Goal: Task Accomplishment & Management: Complete application form

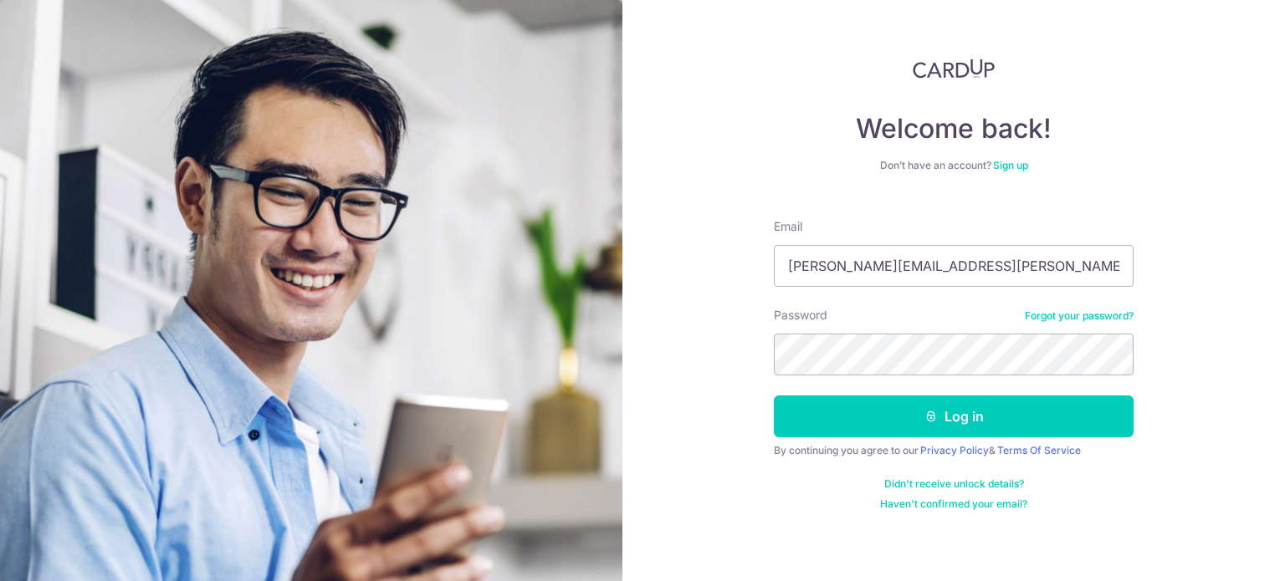
click at [774, 396] on button "Log in" at bounding box center [954, 417] width 360 height 42
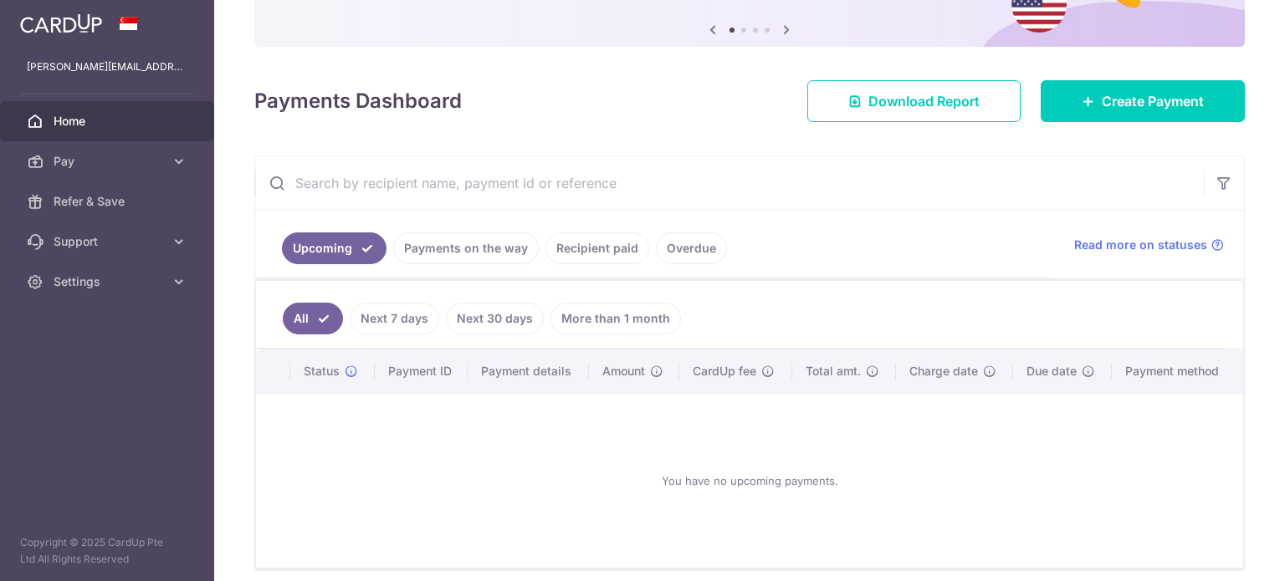
click at [172, 173] on div at bounding box center [649, 293] width 1298 height 587
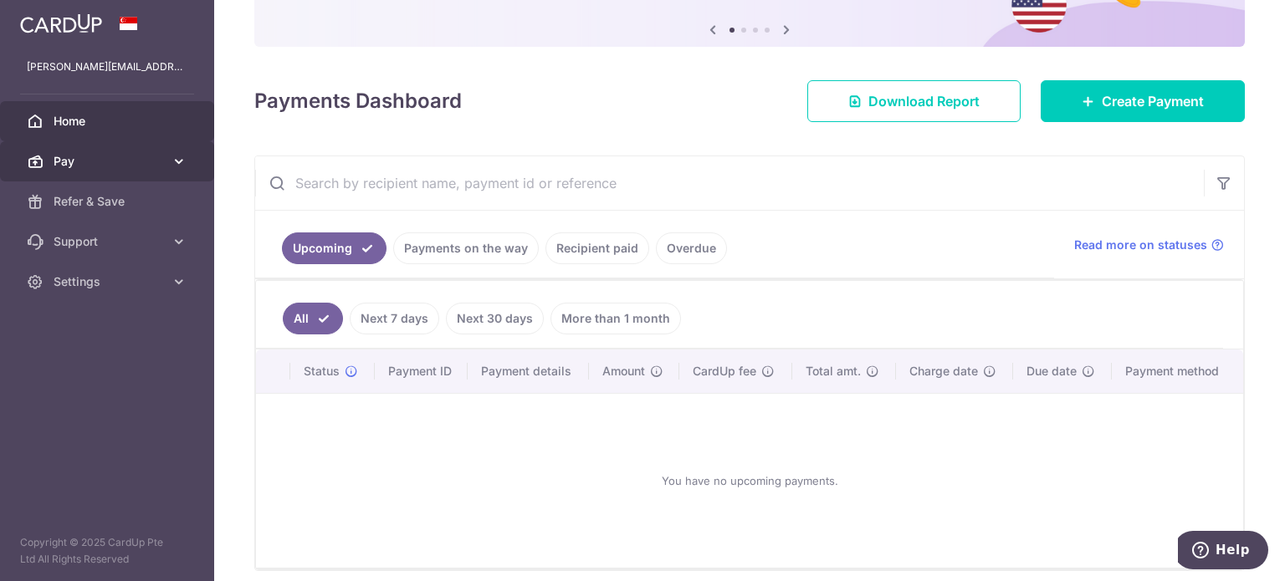
click at [198, 170] on link "Pay" at bounding box center [107, 161] width 214 height 40
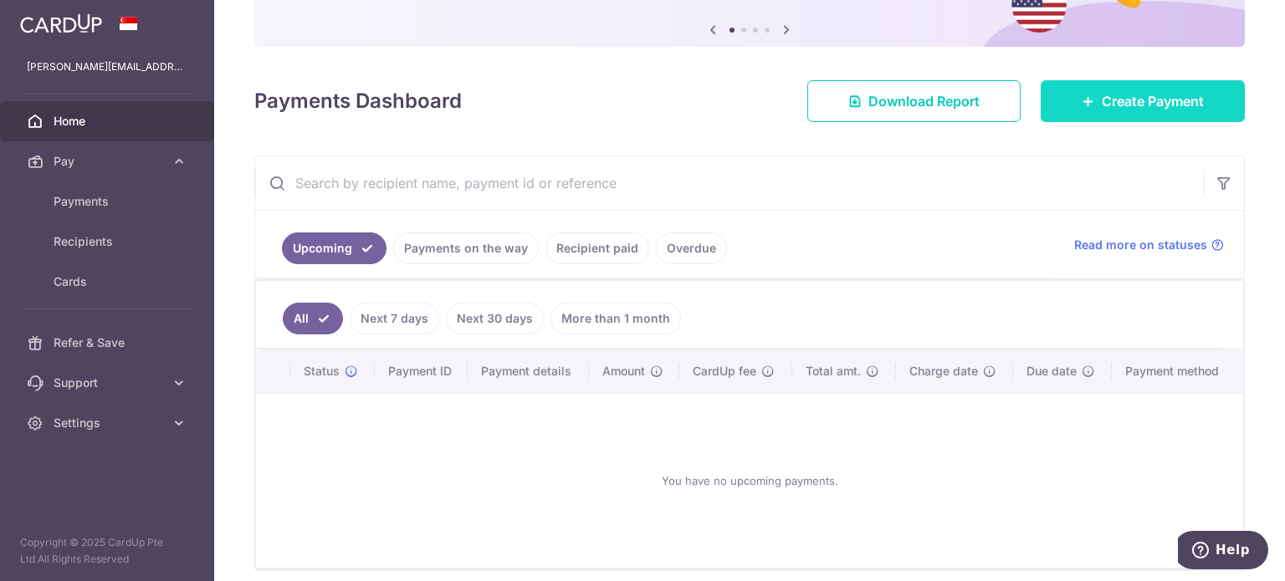
click at [1086, 105] on link "Create Payment" at bounding box center [1143, 101] width 204 height 42
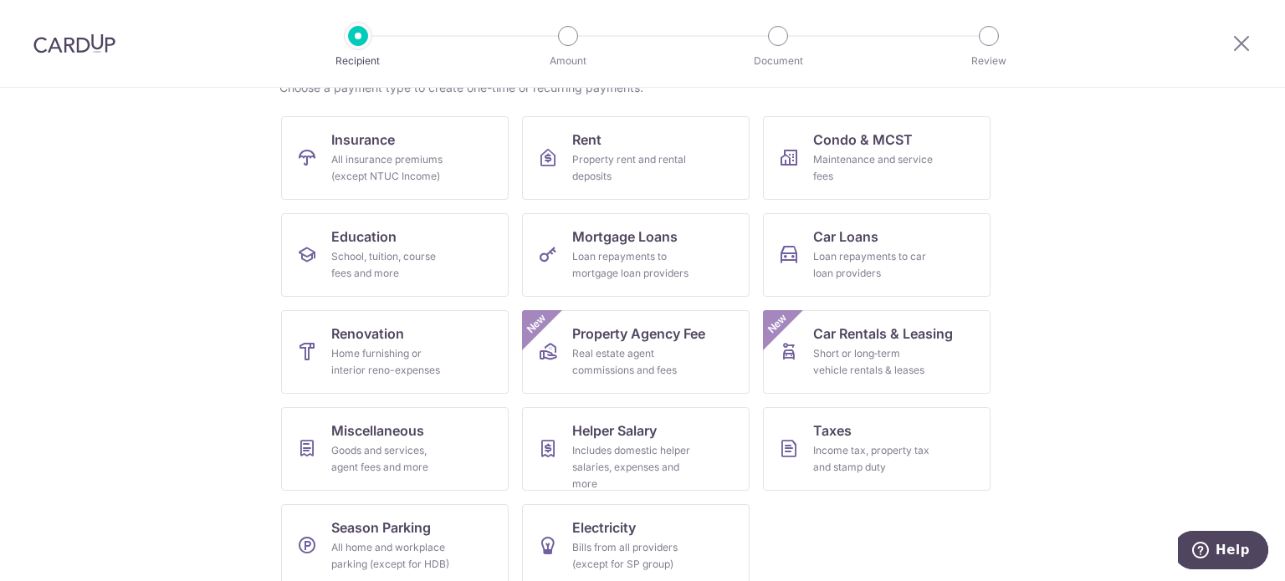
scroll to position [166, 0]
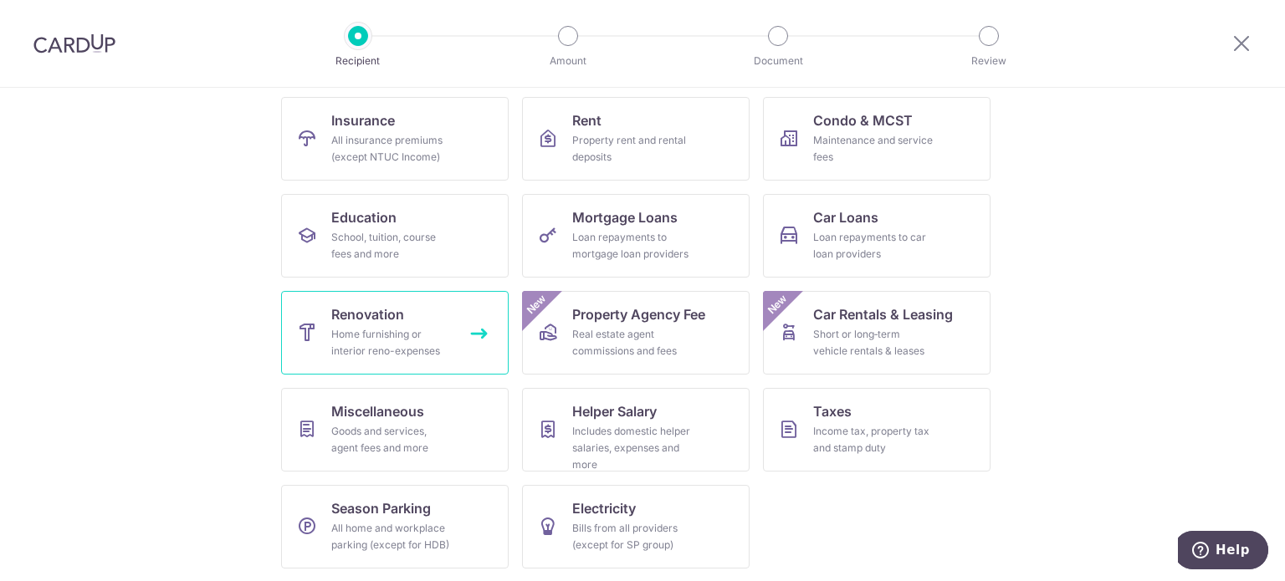
click at [396, 306] on span "Renovation" at bounding box center [367, 315] width 73 height 20
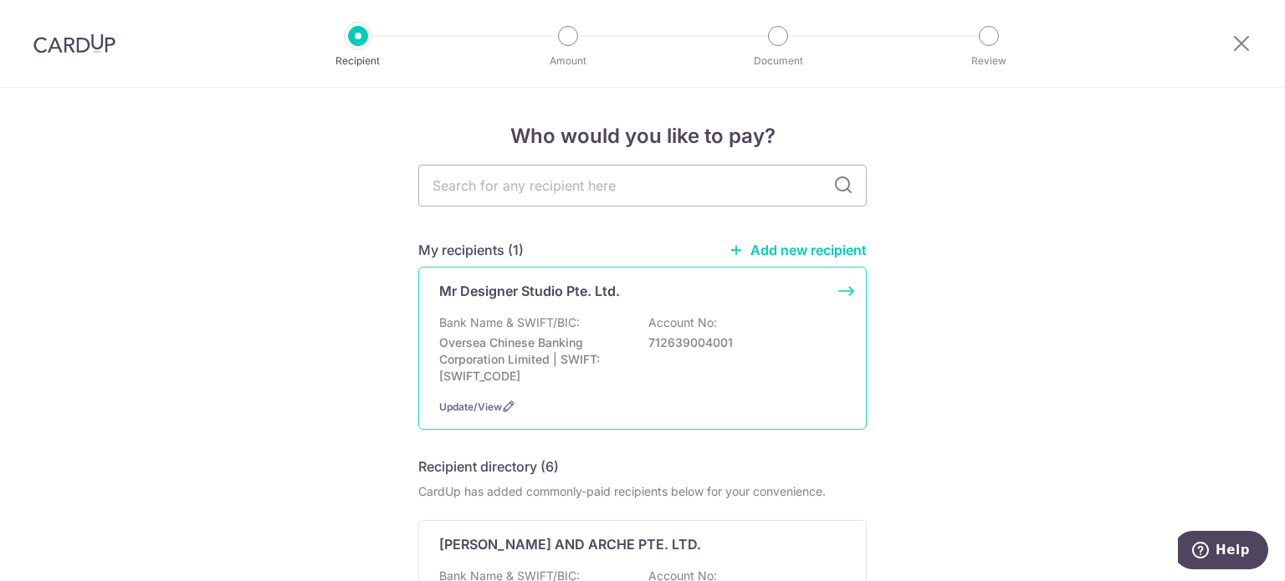
click at [629, 317] on div "Bank Name & SWIFT/BIC: Oversea Chinese Banking Corporation Limited | SWIFT: OCB…" at bounding box center [642, 350] width 407 height 70
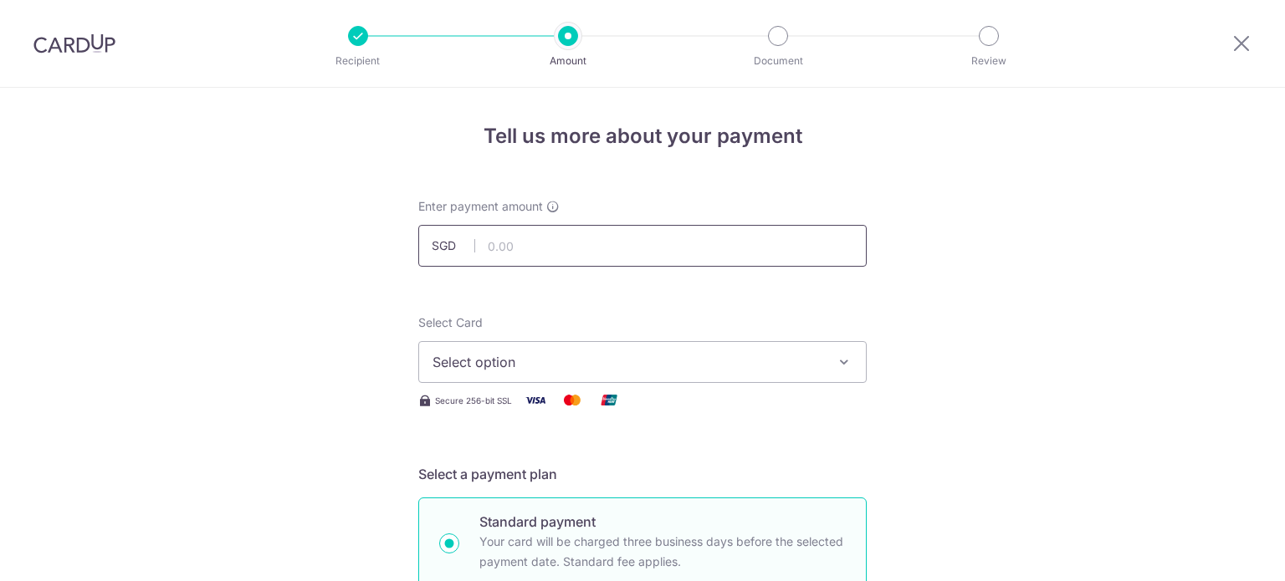
drag, startPoint x: 0, startPoint y: 0, endPoint x: 626, endPoint y: 250, distance: 674.0
click at [626, 250] on input "text" at bounding box center [642, 246] width 448 height 42
type input "8,595.00"
click at [656, 204] on div "Enter payment amount SGD 8,595.00 8595.00" at bounding box center [642, 232] width 448 height 69
click at [622, 367] on span "Select option" at bounding box center [628, 362] width 390 height 20
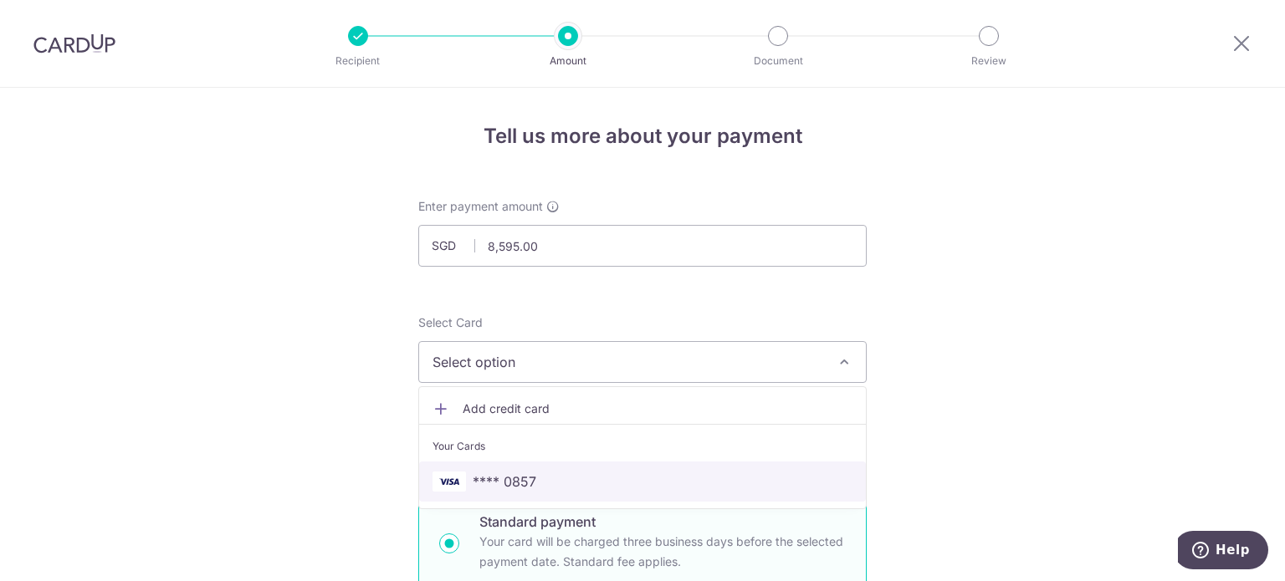
click at [562, 478] on span "**** 0857" at bounding box center [643, 482] width 420 height 20
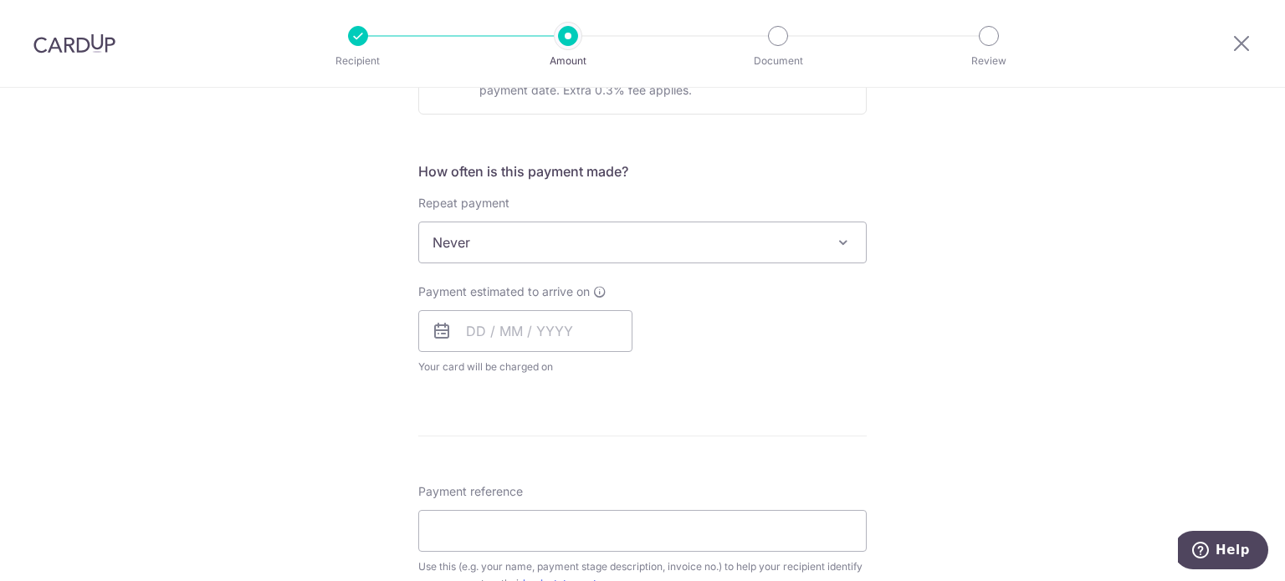
scroll to position [586, 0]
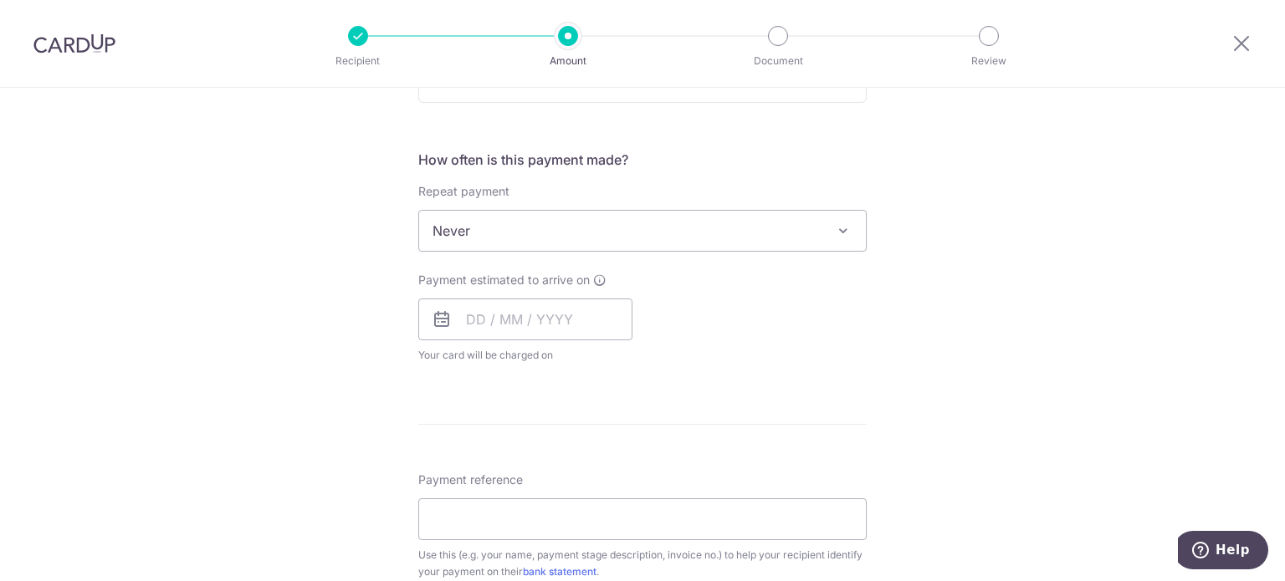
click at [547, 233] on span "Never" at bounding box center [642, 231] width 447 height 40
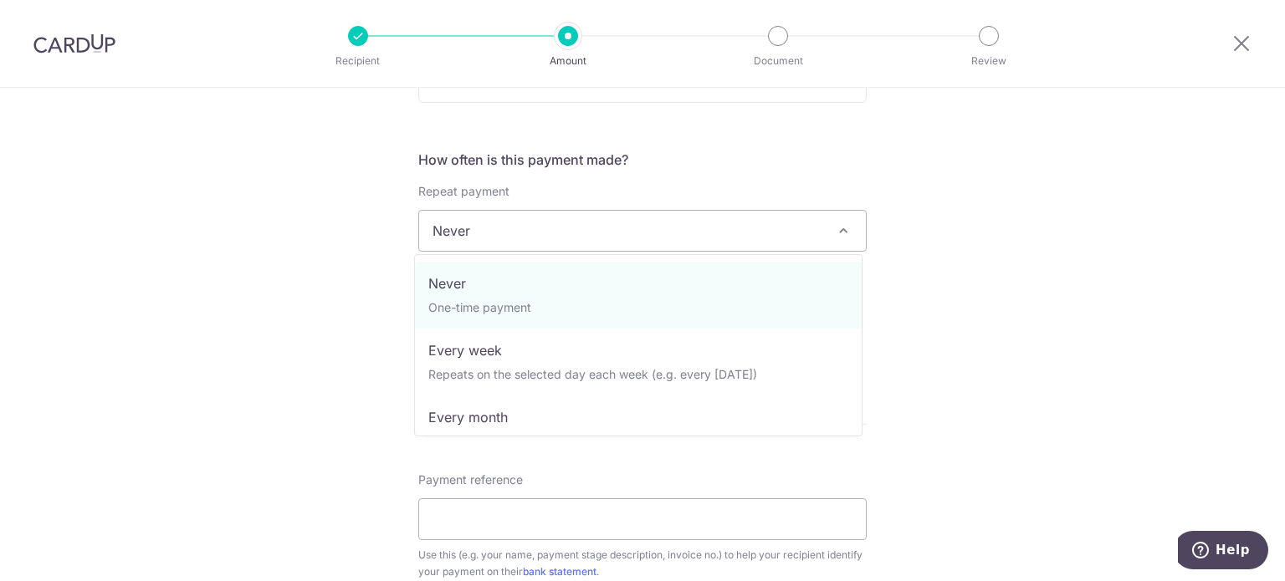
click at [547, 233] on span "Never" at bounding box center [642, 231] width 447 height 40
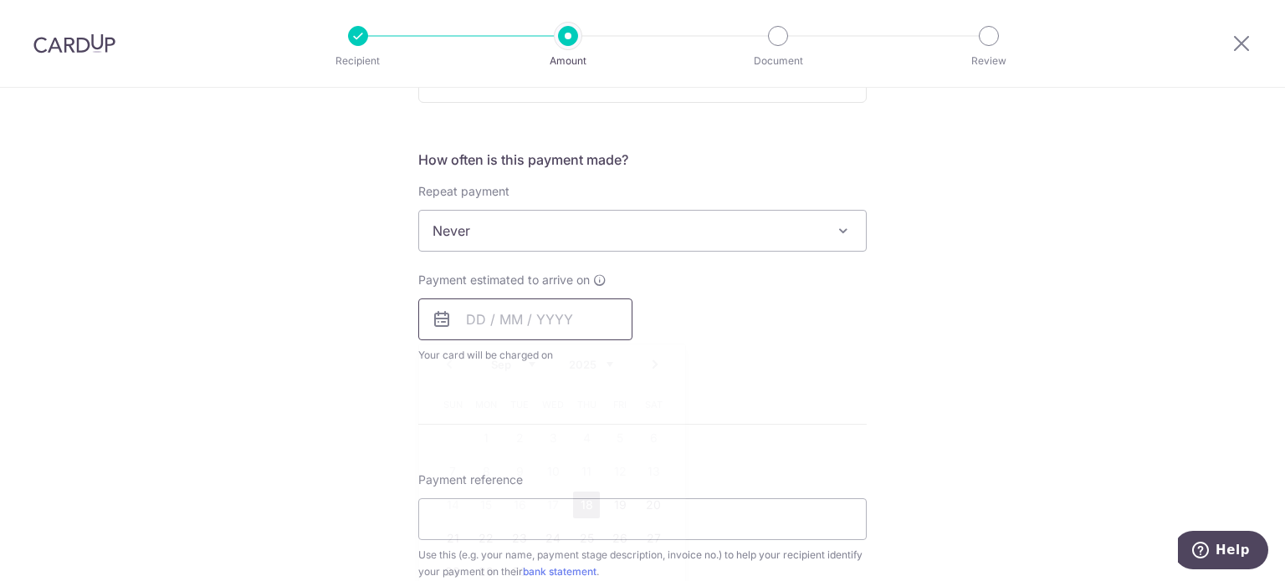
click at [511, 320] on input "text" at bounding box center [525, 320] width 214 height 42
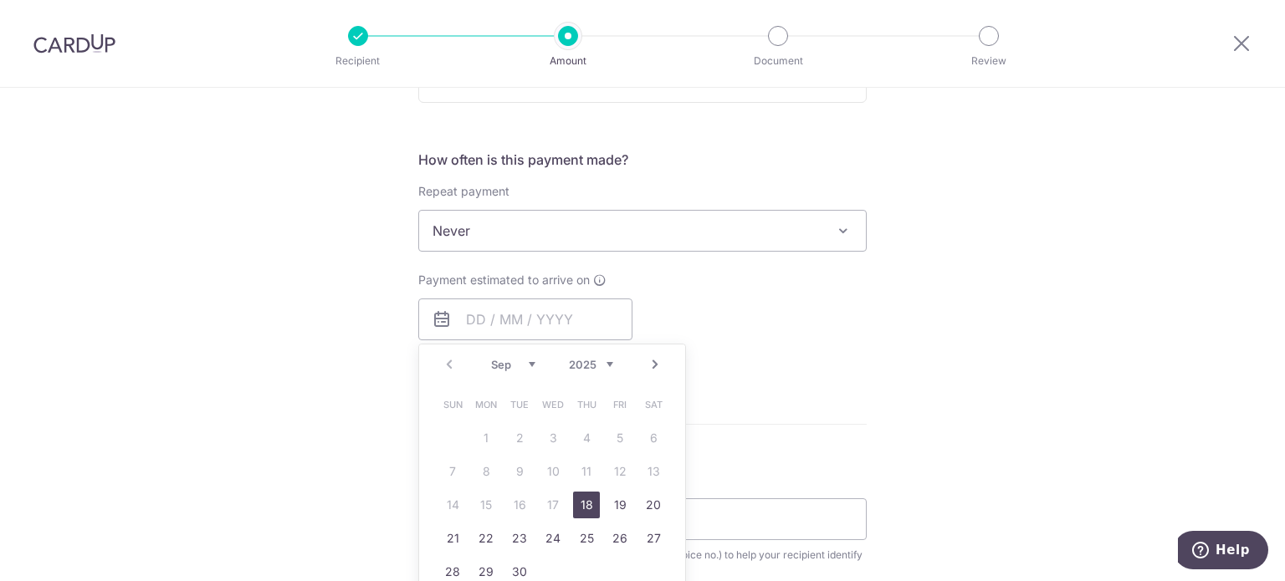
click at [578, 501] on link "18" at bounding box center [586, 505] width 27 height 27
type input "18/09/2025"
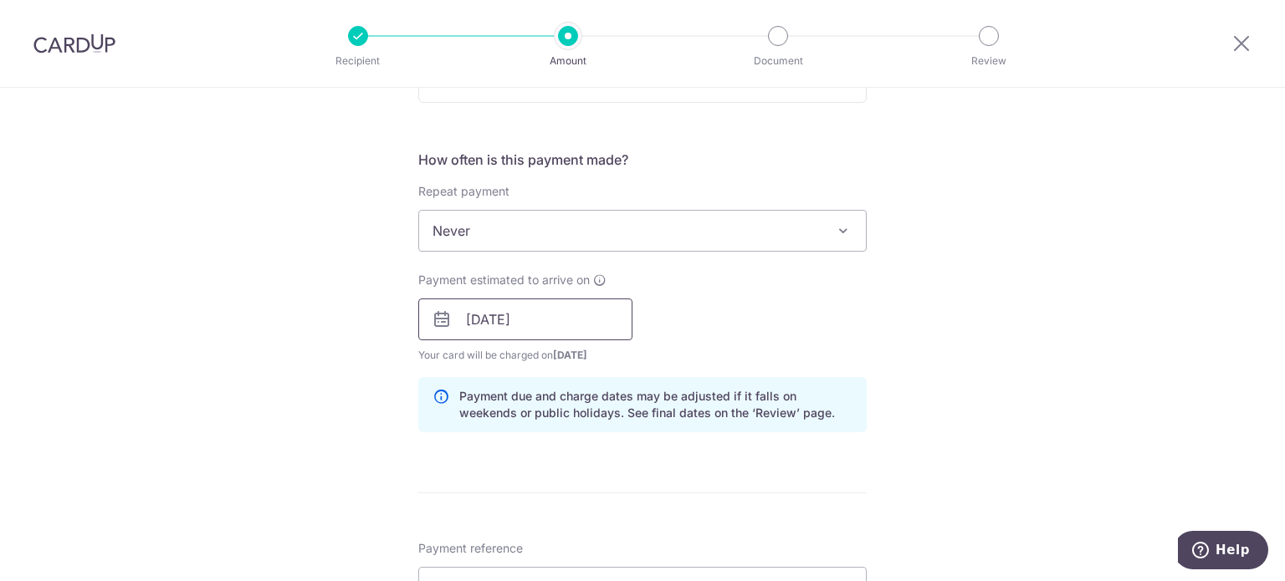
click at [566, 316] on input "18/09/2025" at bounding box center [525, 320] width 214 height 42
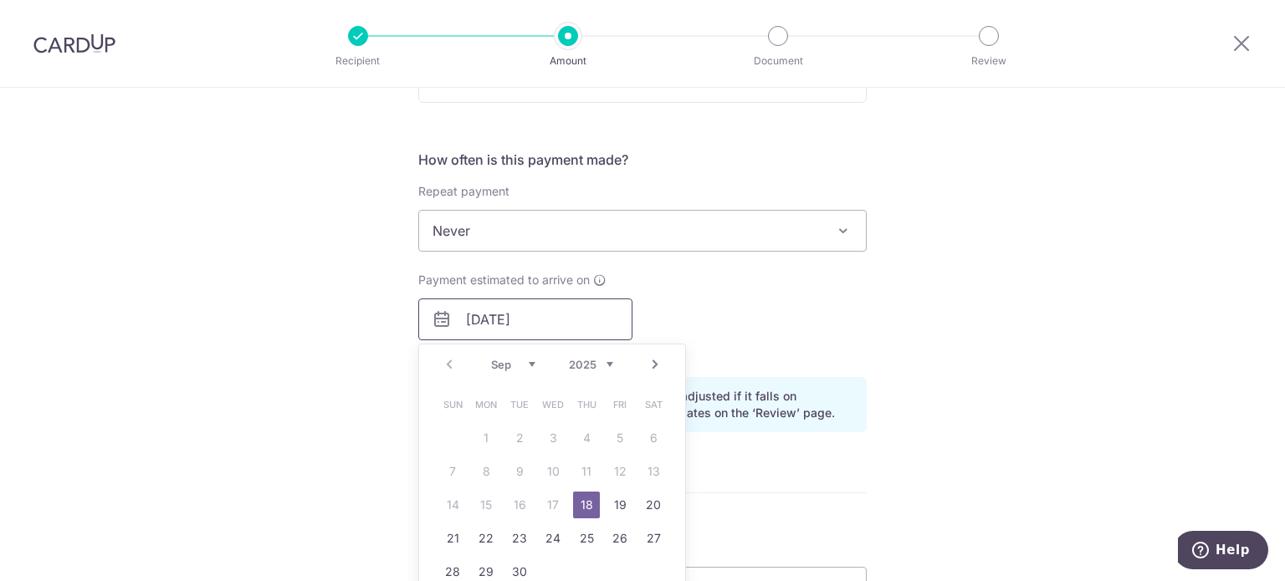
click at [566, 316] on input "18/09/2025" at bounding box center [525, 320] width 214 height 42
click at [707, 303] on div "Payment estimated to arrive on 18/09/2025 Prev Next Sep Oct Nov Dec 2025 2026 2…" at bounding box center [642, 318] width 469 height 92
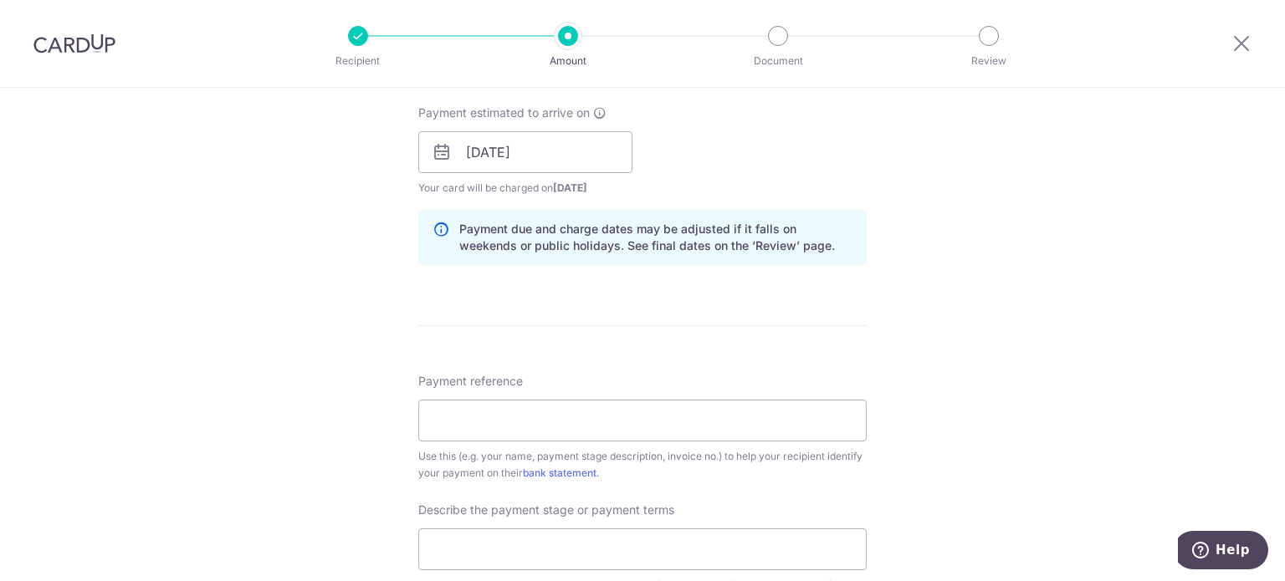
scroll to position [837, 0]
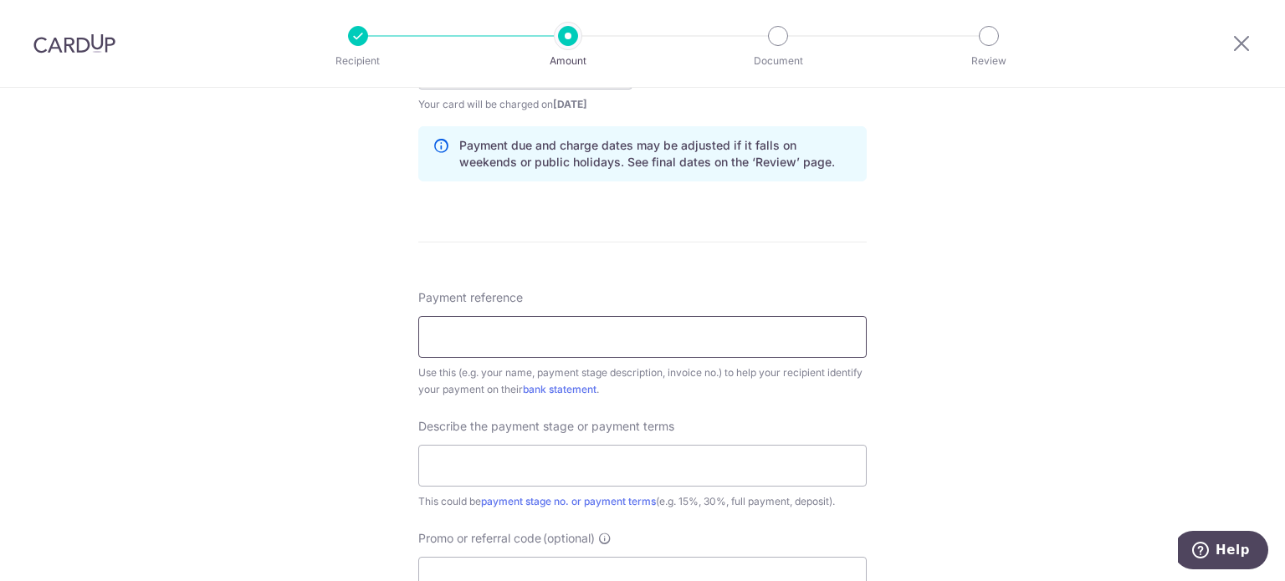
click at [670, 335] on input "Payment reference" at bounding box center [642, 337] width 448 height 42
type input "Vue8 10-16"
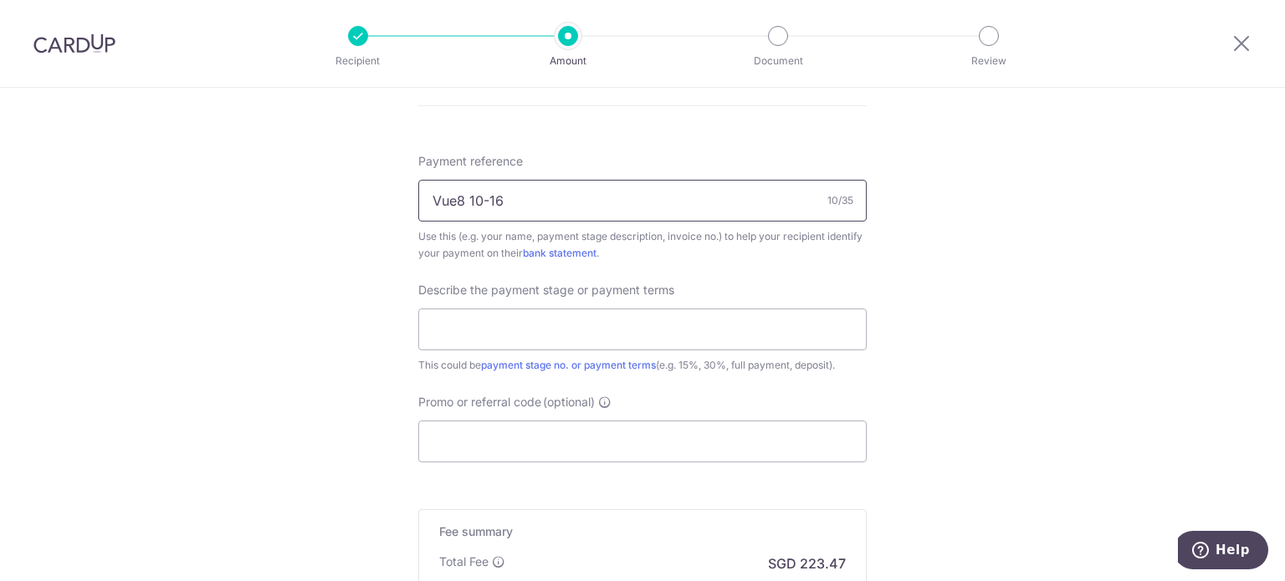
scroll to position [1004, 0]
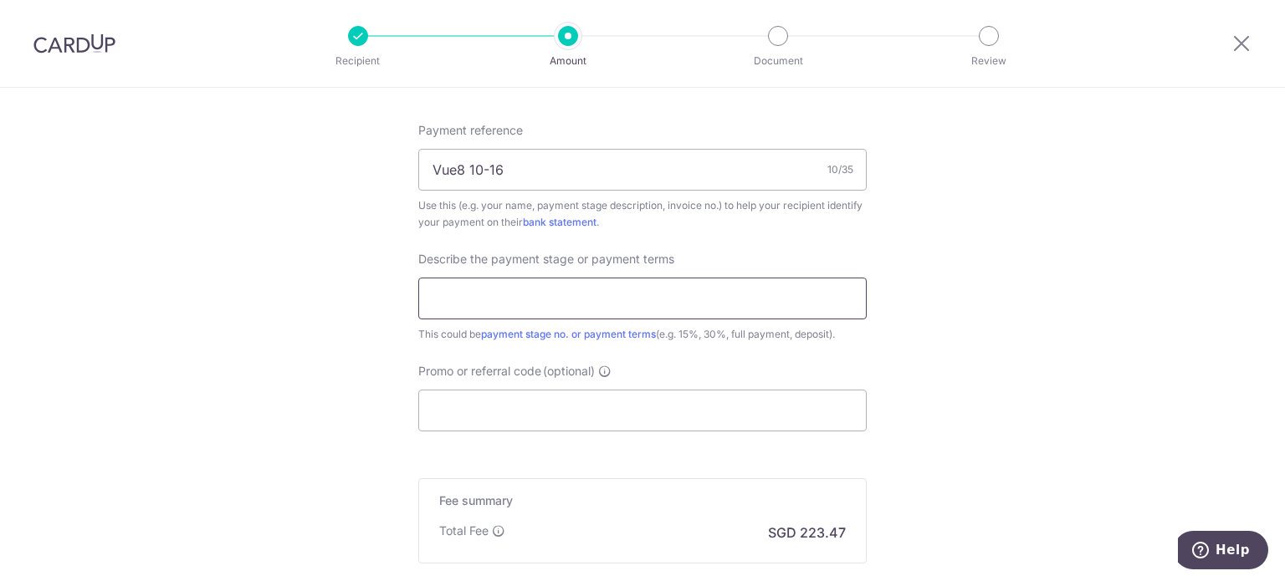
click at [597, 300] on input "text" at bounding box center [642, 299] width 448 height 42
click at [578, 310] on input "text" at bounding box center [642, 299] width 448 height 42
type input "F"
type input "V"
type input "Final Payment"
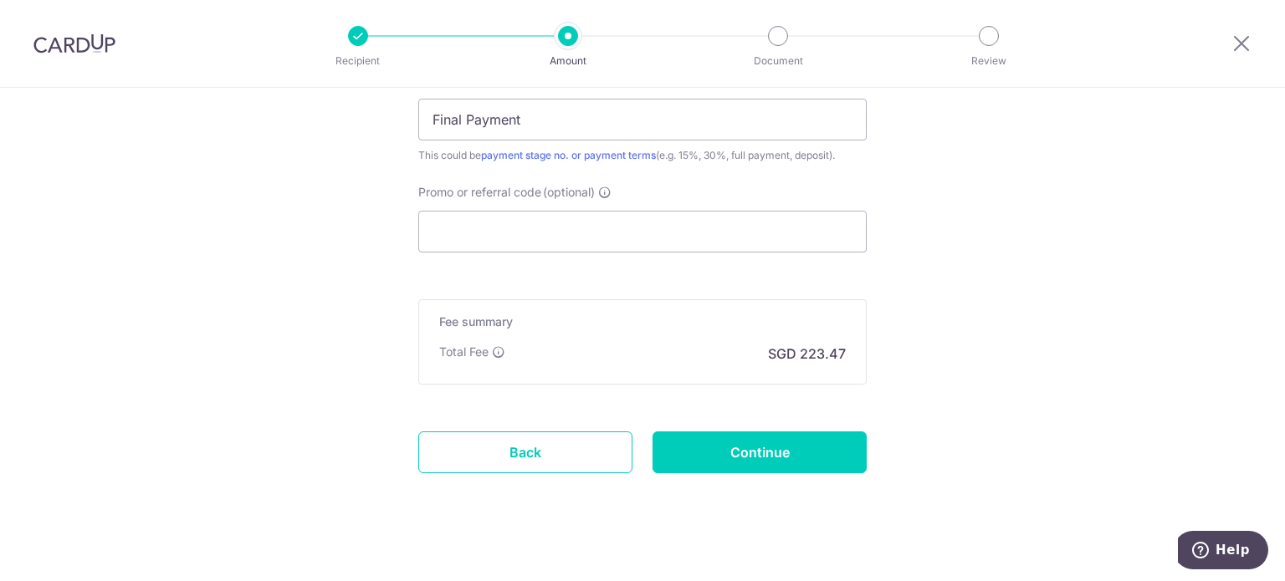
scroll to position [1198, 0]
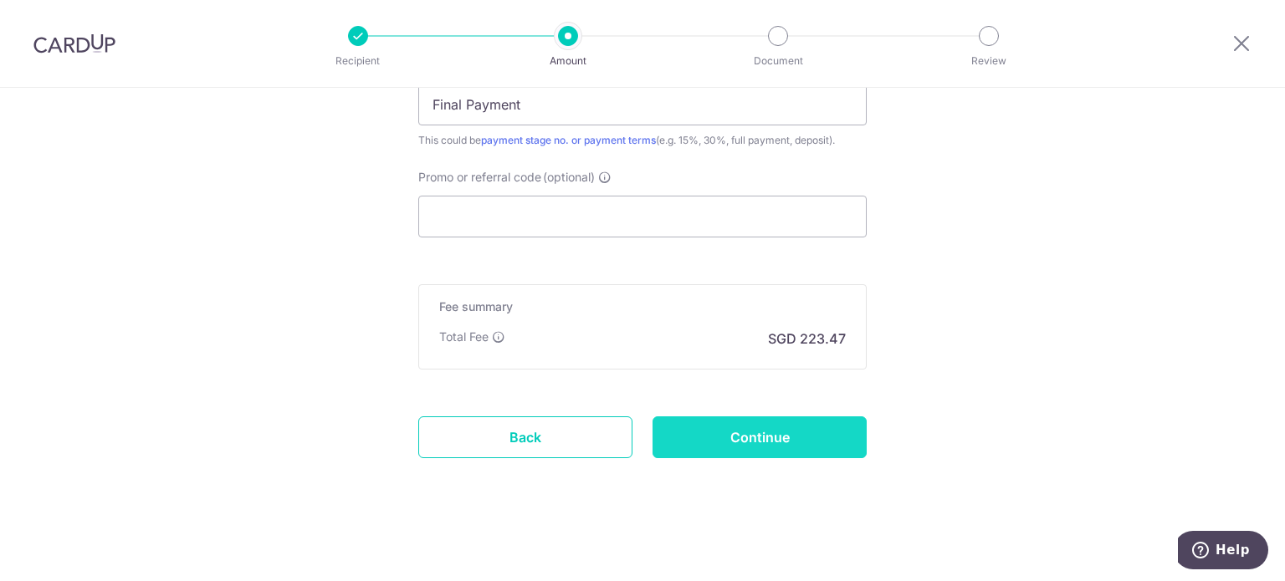
click at [698, 440] on input "Continue" at bounding box center [760, 438] width 214 height 42
type input "Create Schedule"
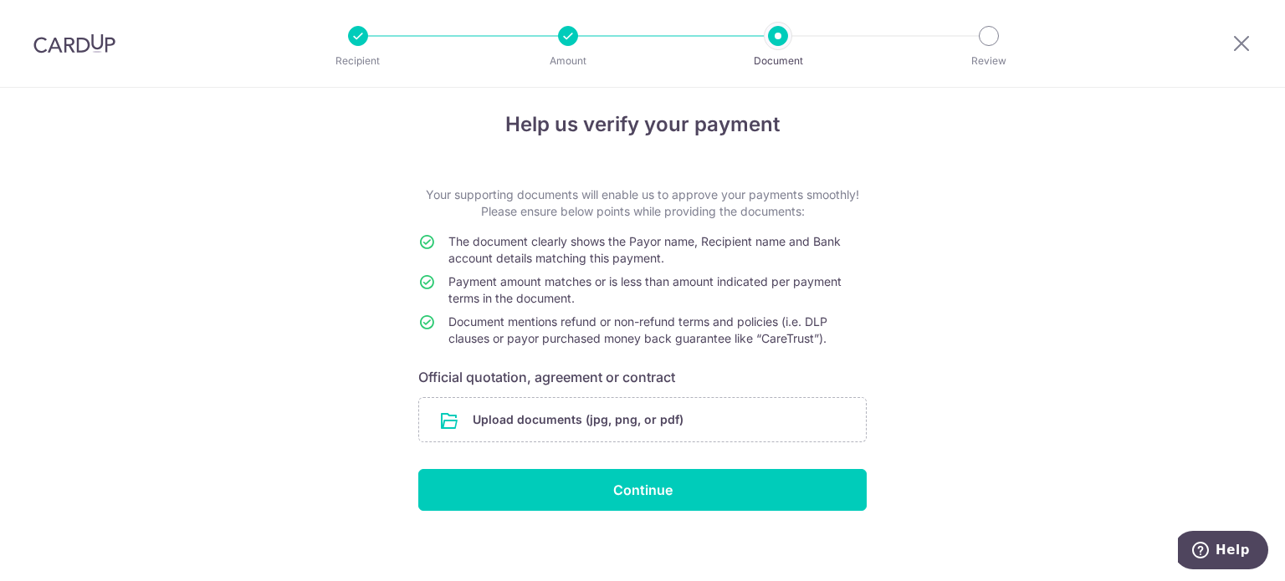
scroll to position [19, 0]
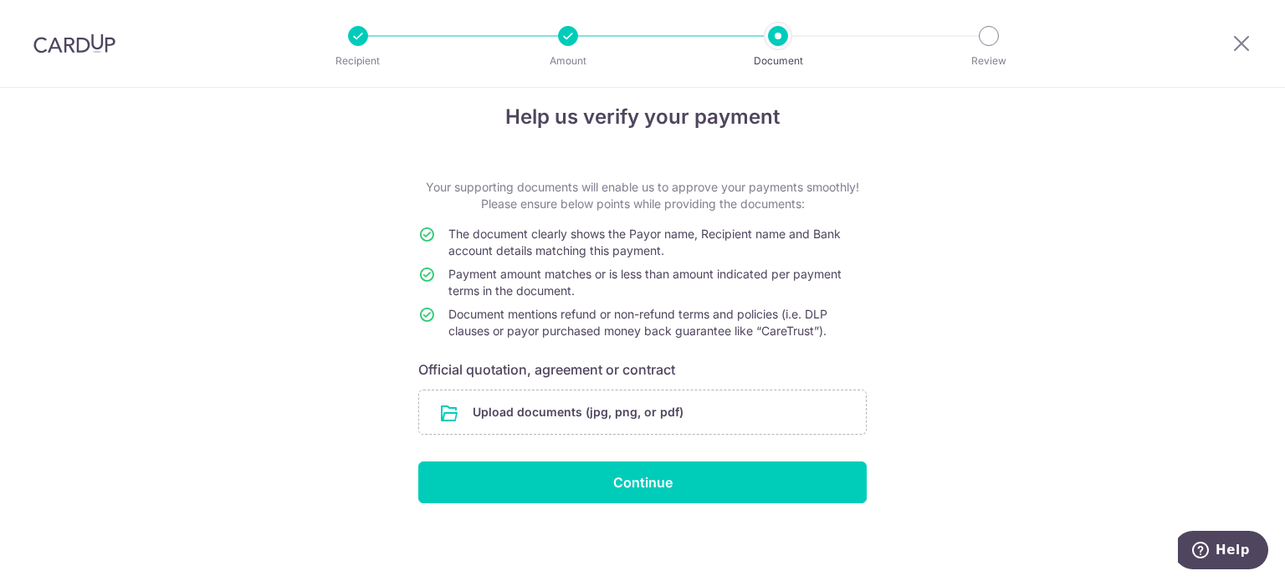
click at [566, 35] on div at bounding box center [568, 36] width 20 height 20
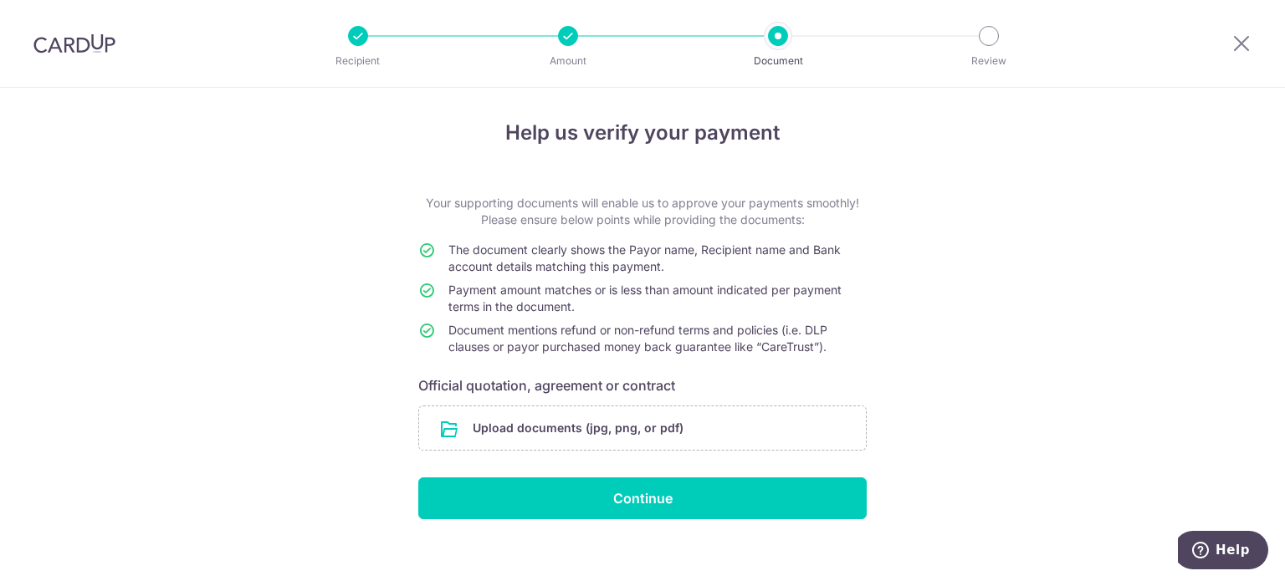
scroll to position [0, 0]
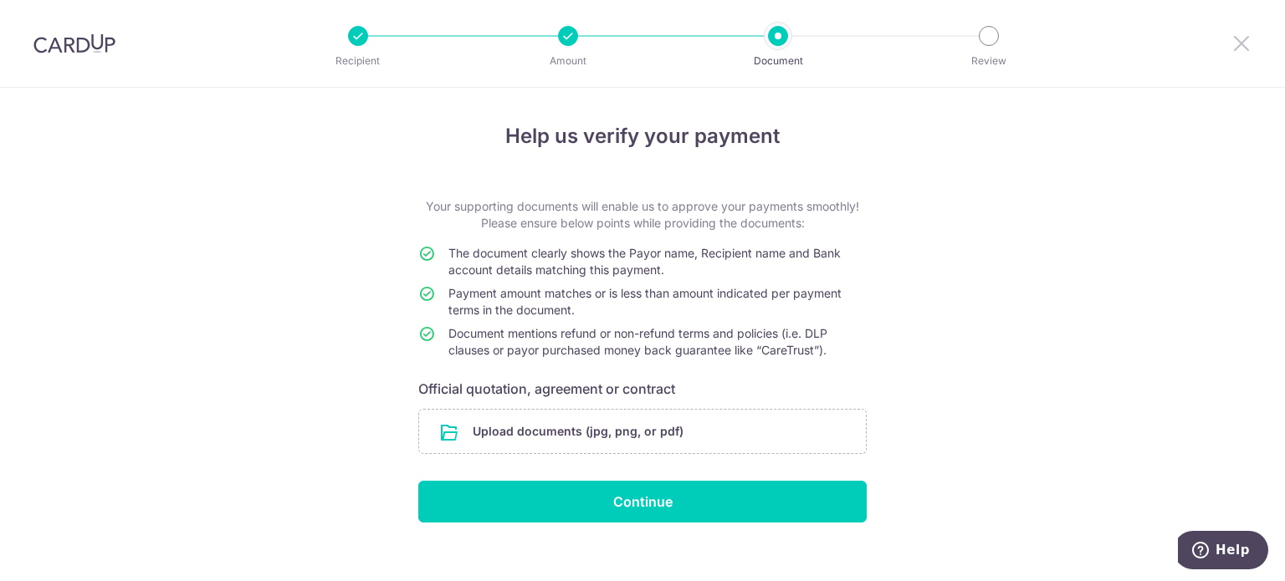
click at [1243, 44] on icon at bounding box center [1242, 43] width 20 height 21
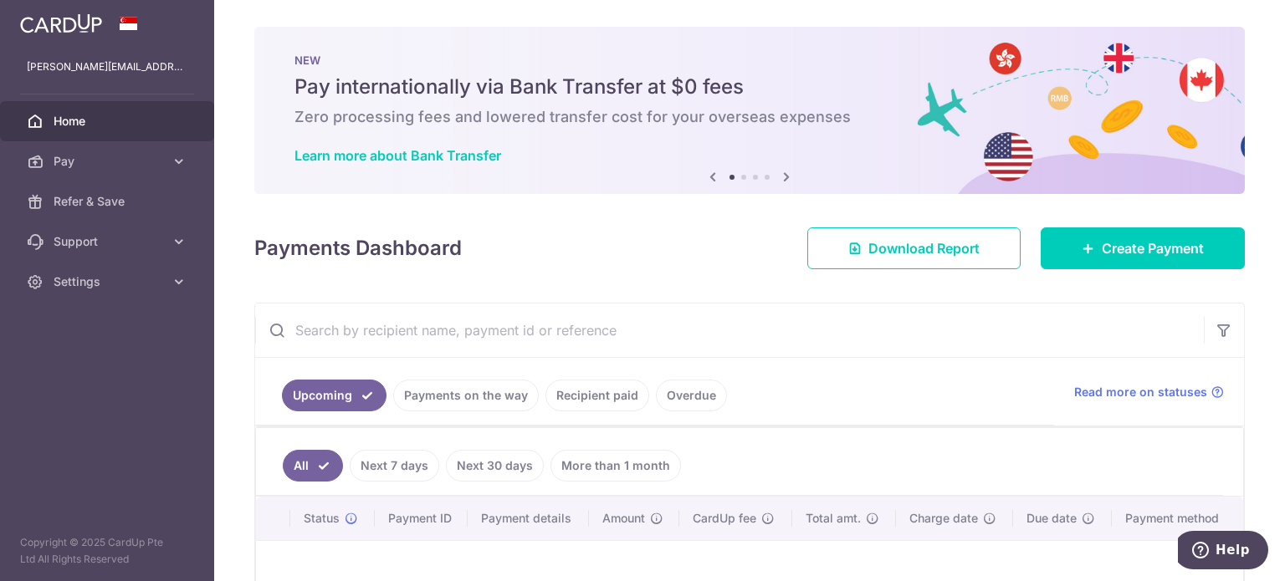
scroll to position [167, 0]
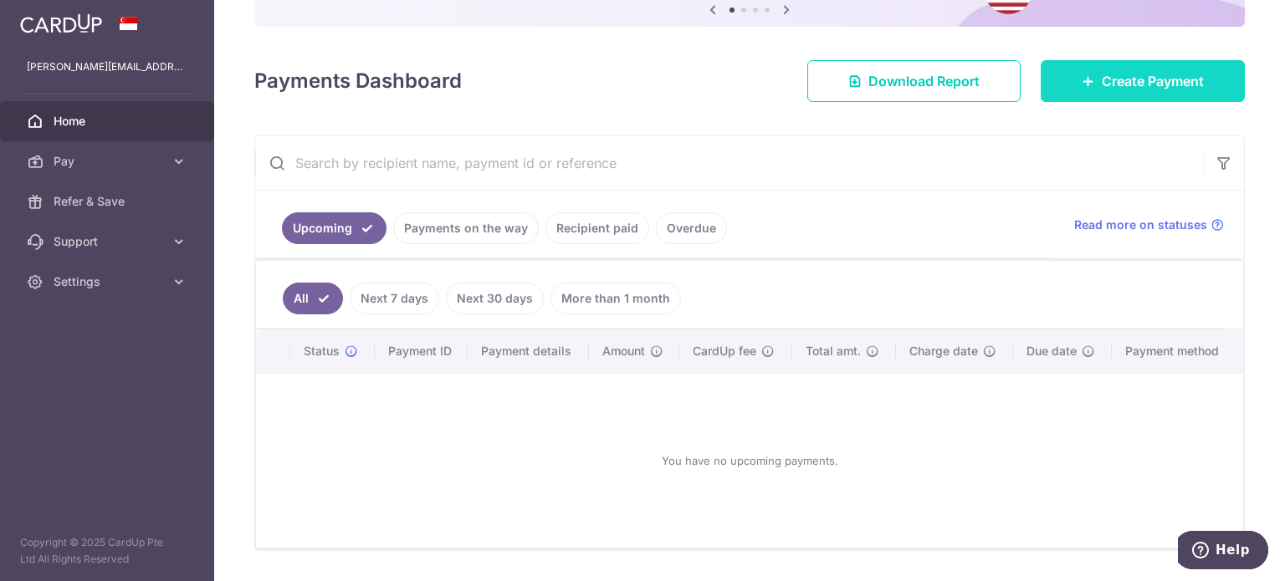
click at [1086, 76] on link "Create Payment" at bounding box center [1143, 81] width 204 height 42
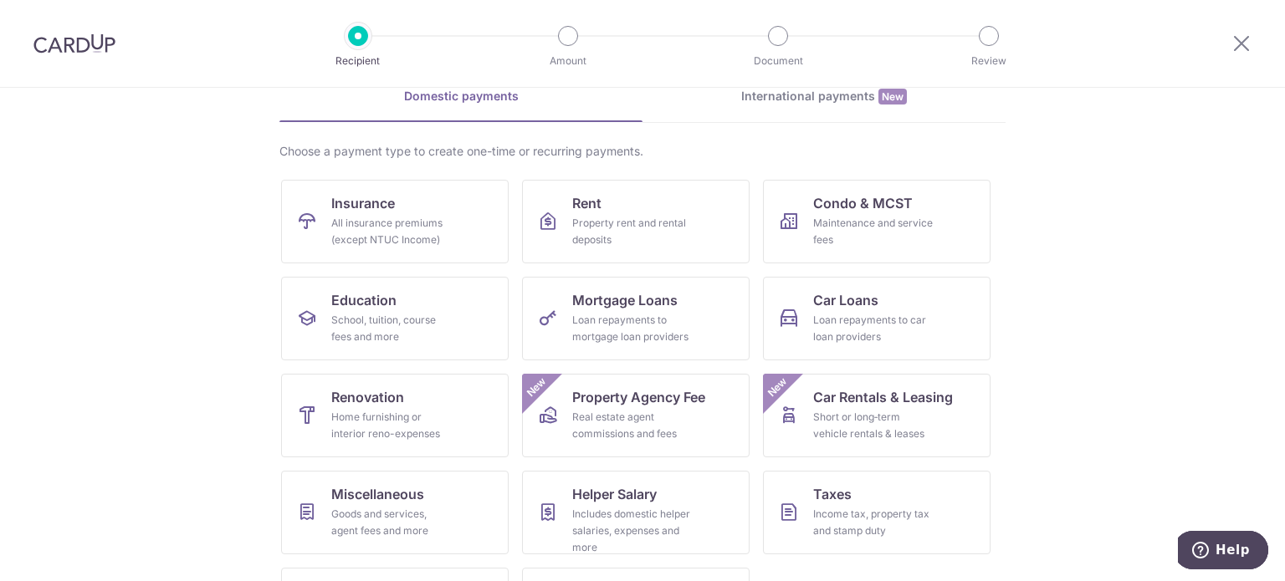
scroll to position [166, 0]
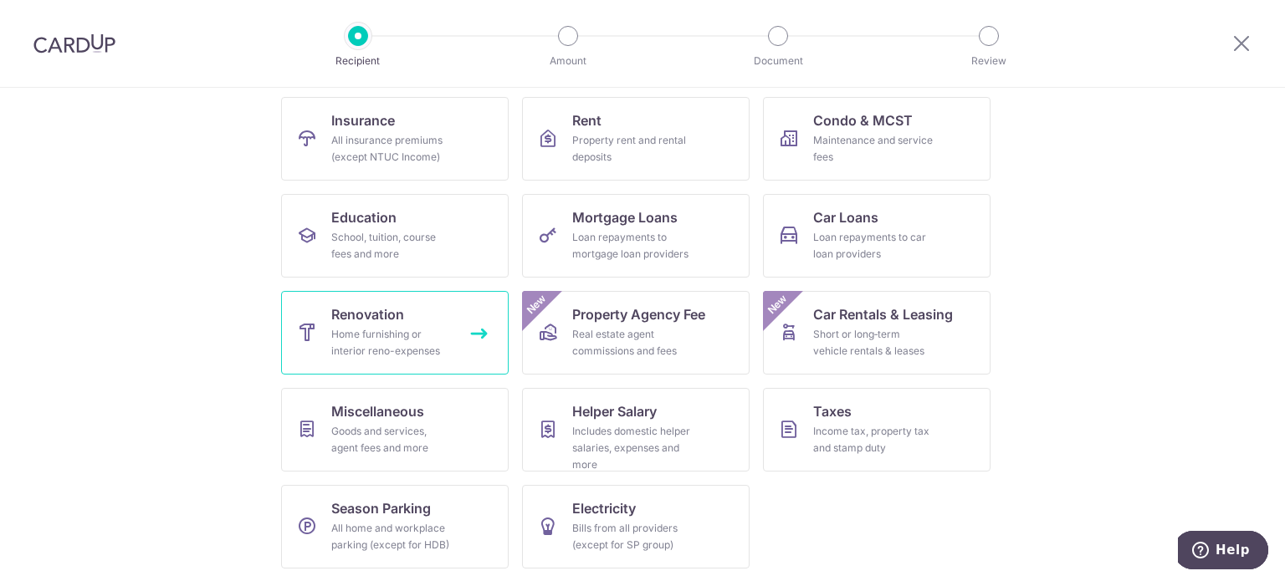
click at [435, 320] on link "Renovation Home furnishing or interior reno-expenses" at bounding box center [395, 333] width 228 height 84
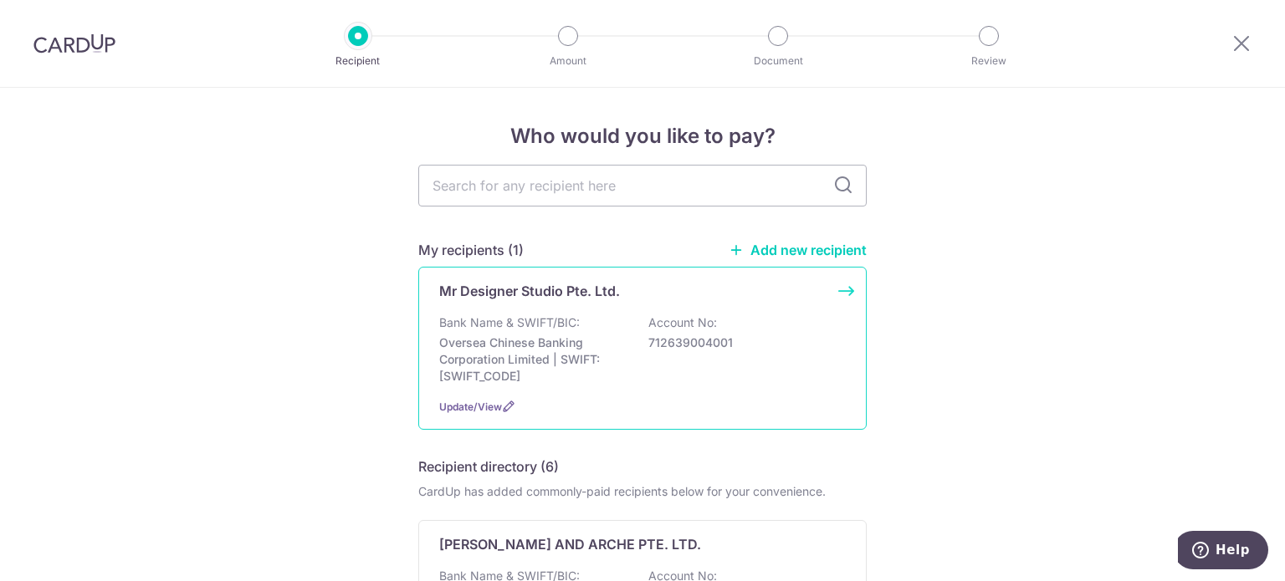
click at [659, 340] on p "712639004001" at bounding box center [741, 343] width 187 height 17
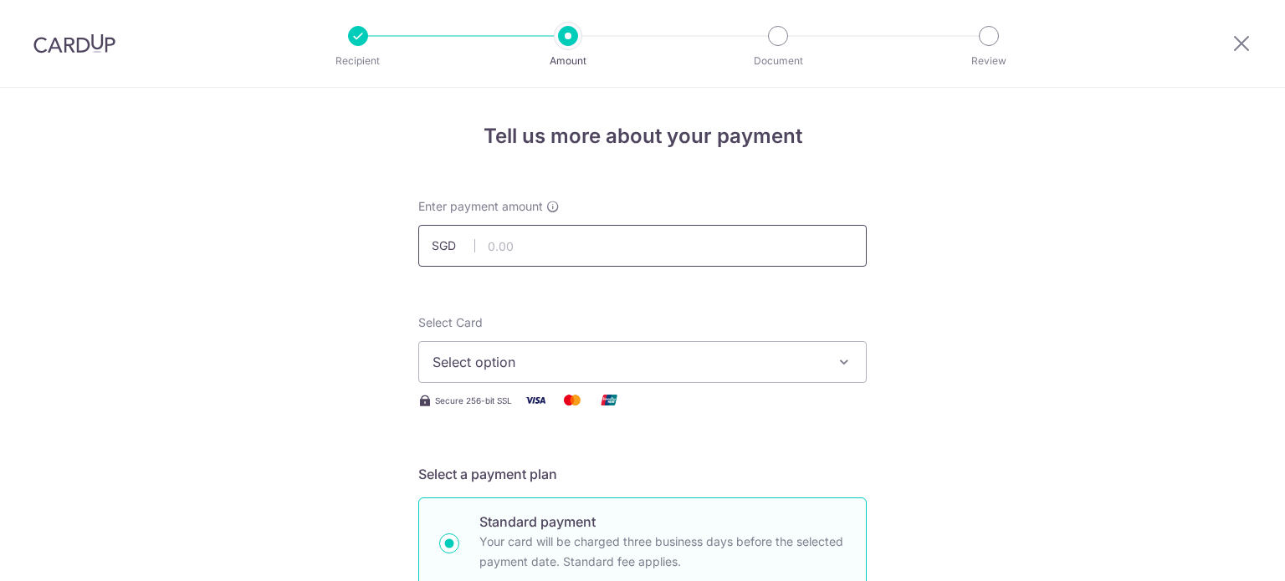
click at [608, 249] on input "text" at bounding box center [642, 246] width 448 height 42
type input "8,500.00"
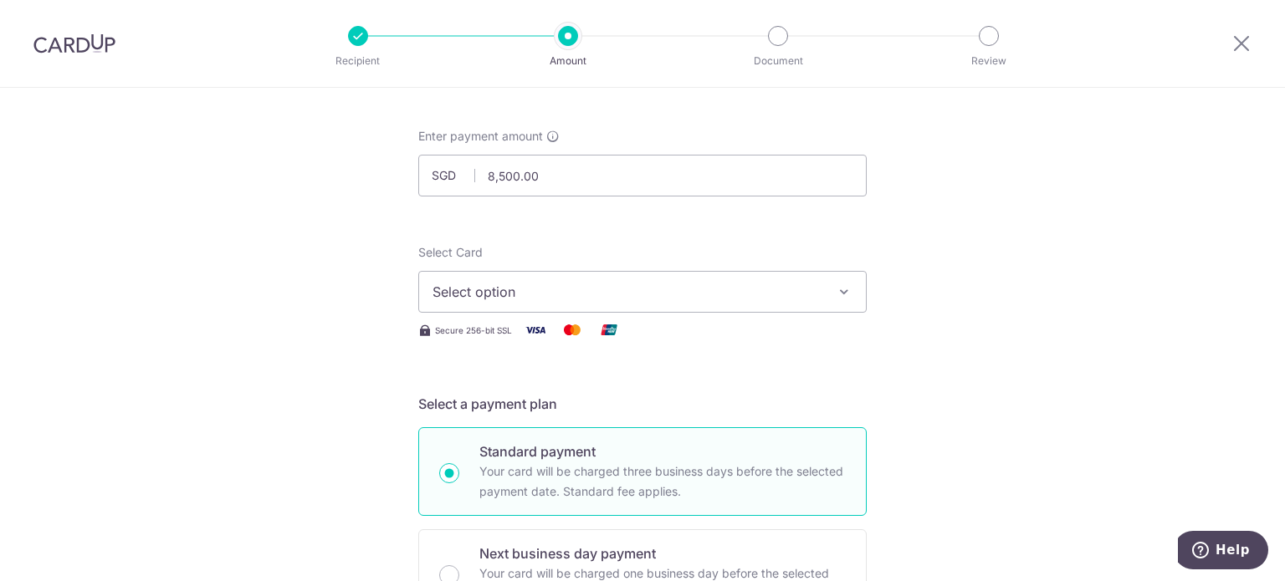
scroll to position [167, 0]
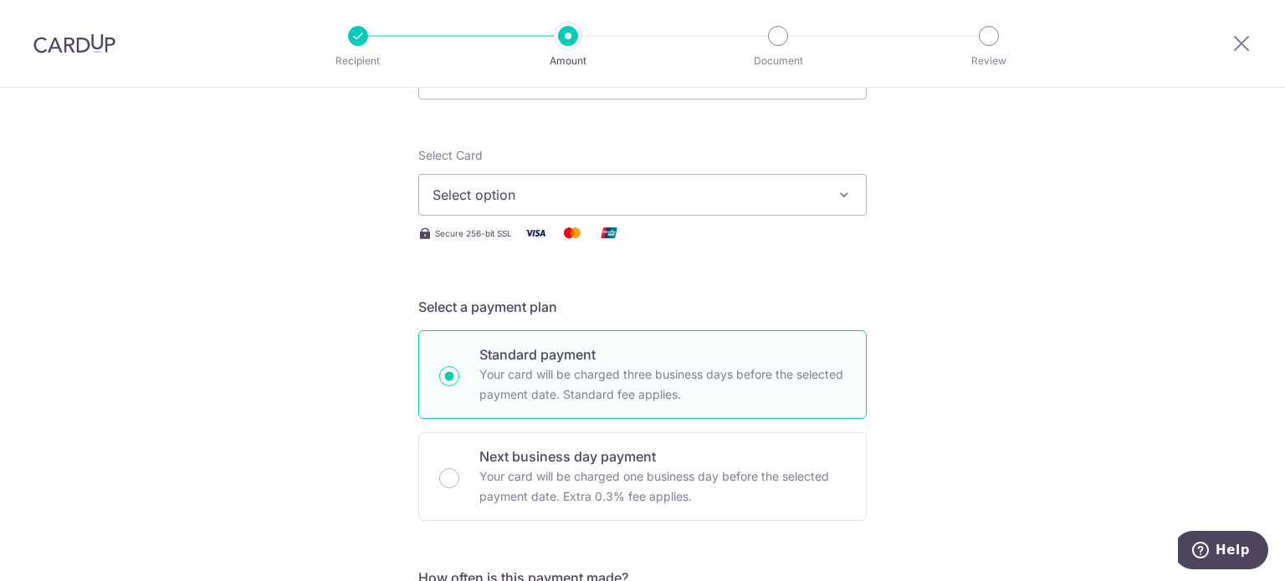
click at [624, 213] on button "Select option" at bounding box center [642, 195] width 448 height 42
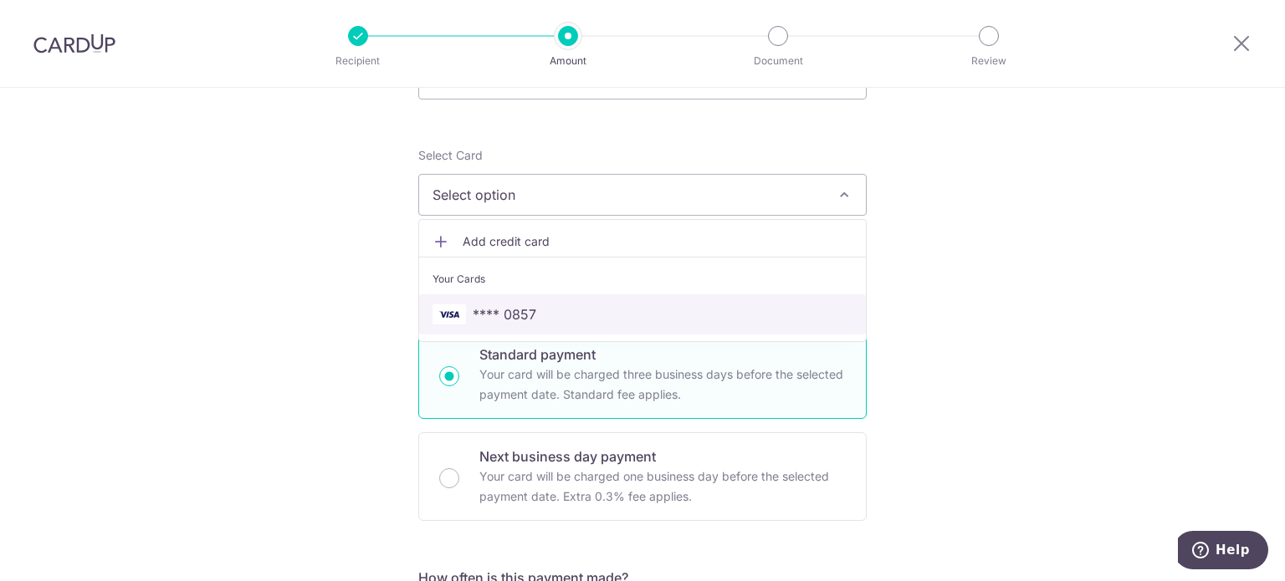
click at [555, 305] on span "**** 0857" at bounding box center [643, 315] width 420 height 20
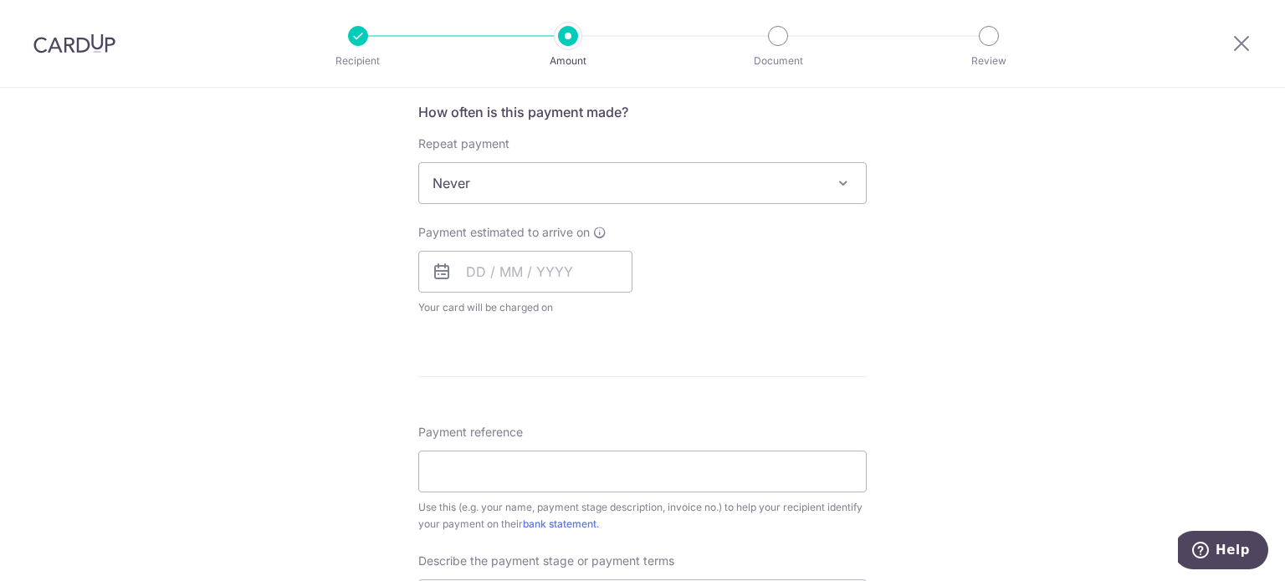
scroll to position [669, 0]
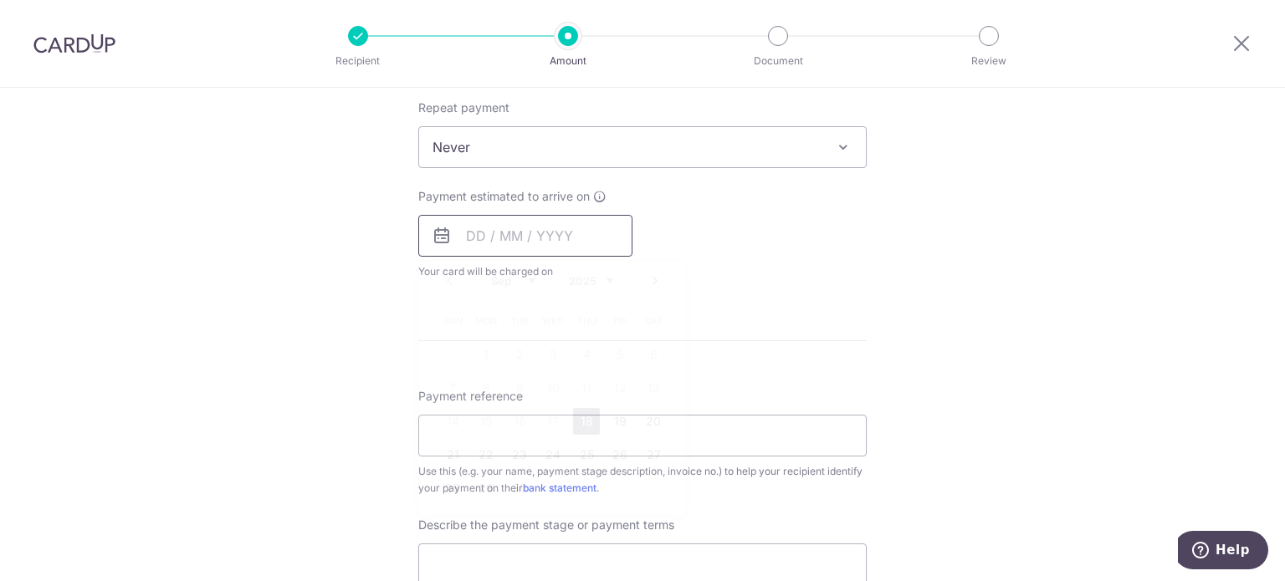
click at [474, 239] on input "text" at bounding box center [525, 236] width 214 height 42
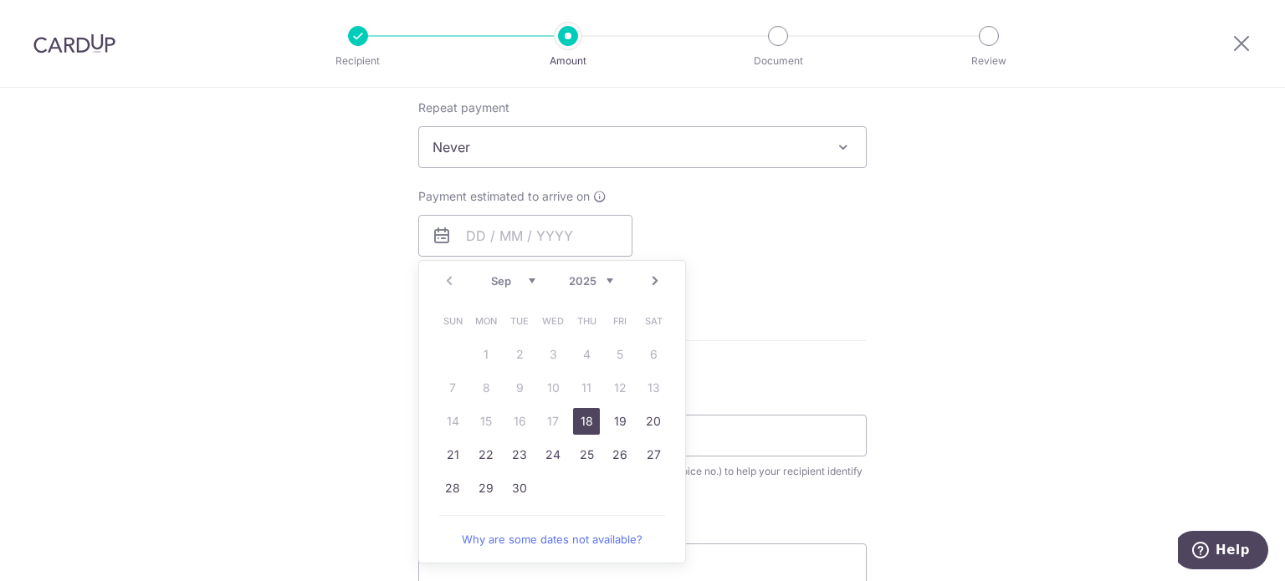
click at [580, 417] on link "18" at bounding box center [586, 421] width 27 height 27
type input "[DATE]"
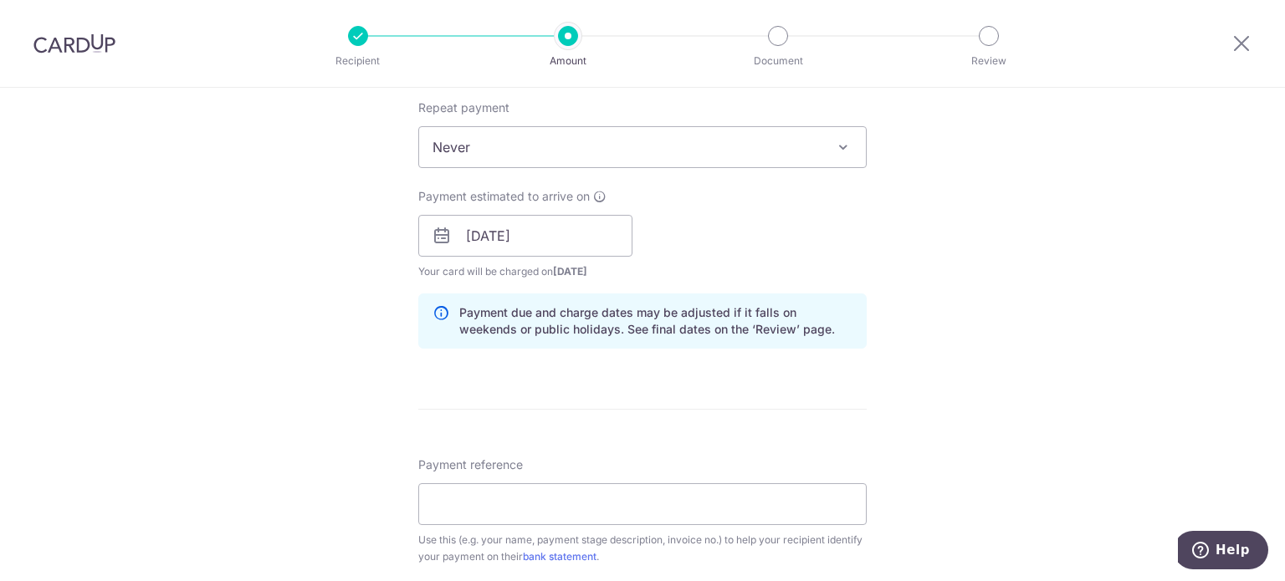
click at [830, 452] on form "Enter payment amount SGD 8,500.00 8500.00 Select Card **** 0857 Add credit card…" at bounding box center [642, 281] width 448 height 1505
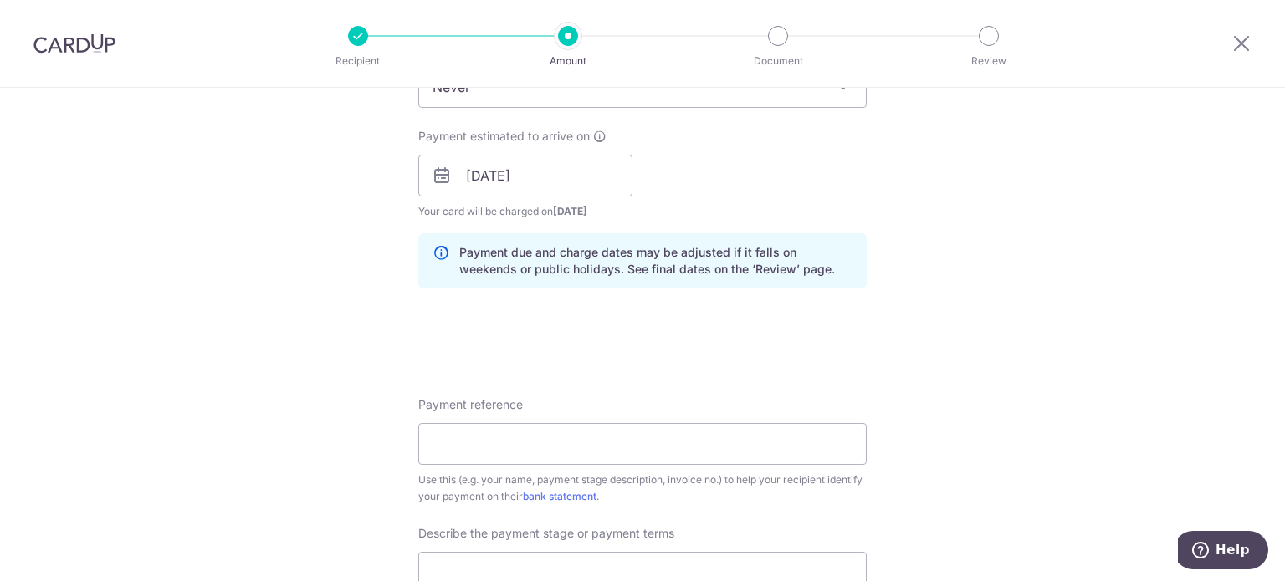
scroll to position [837, 0]
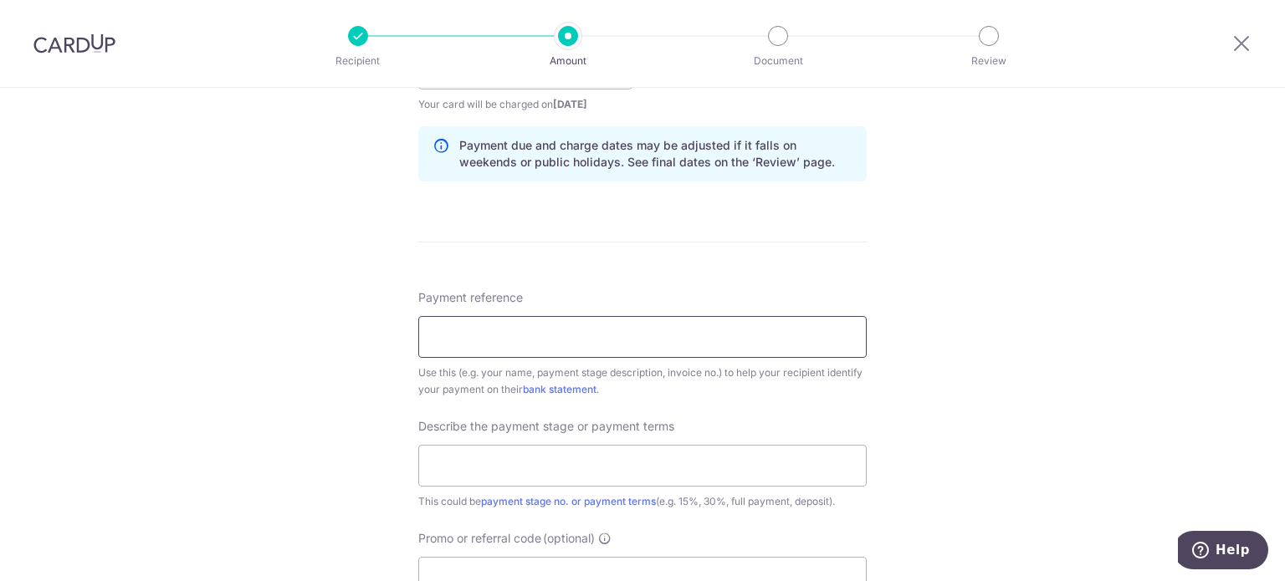
click at [602, 347] on input "Payment reference" at bounding box center [642, 337] width 448 height 42
type input "Vue8 10-16"
click at [553, 454] on input "text" at bounding box center [642, 466] width 448 height 42
type input "Final Payment"
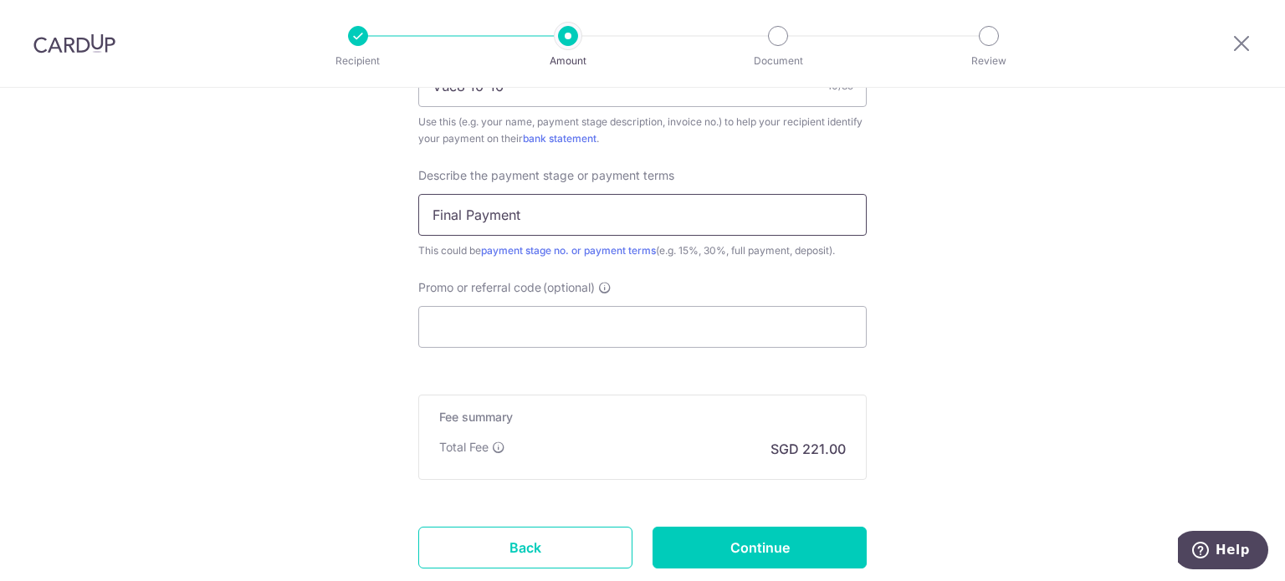
scroll to position [1171, 0]
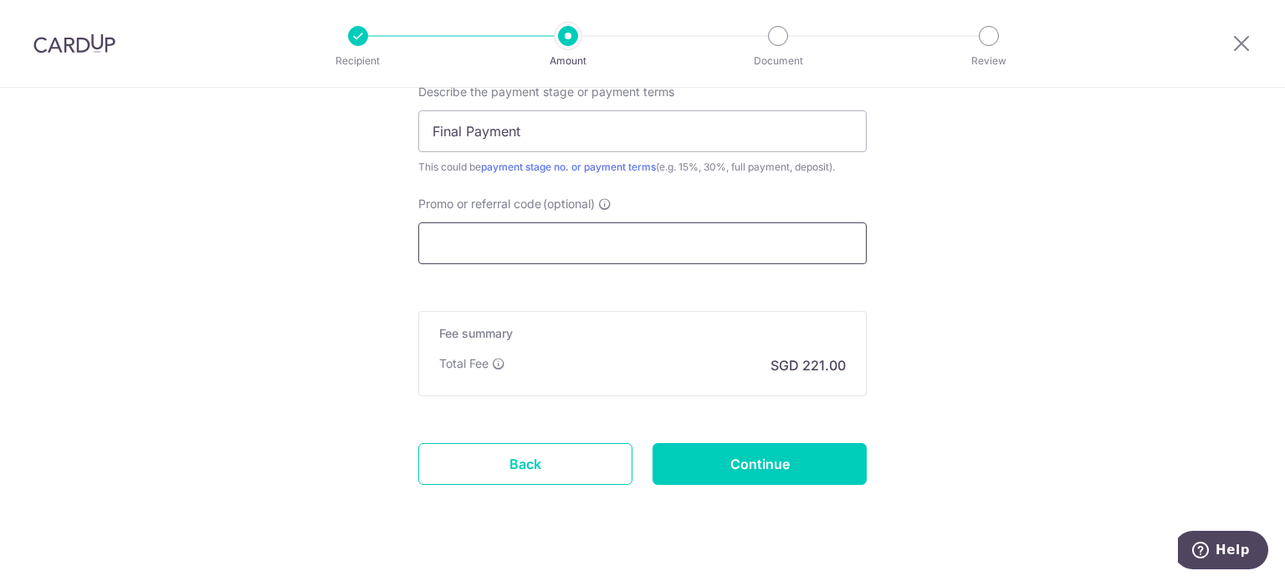
click at [573, 244] on input "Promo or referral code (optional)" at bounding box center [642, 244] width 448 height 42
click at [783, 466] on input "Continue" at bounding box center [760, 464] width 214 height 42
type input "Create Schedule"
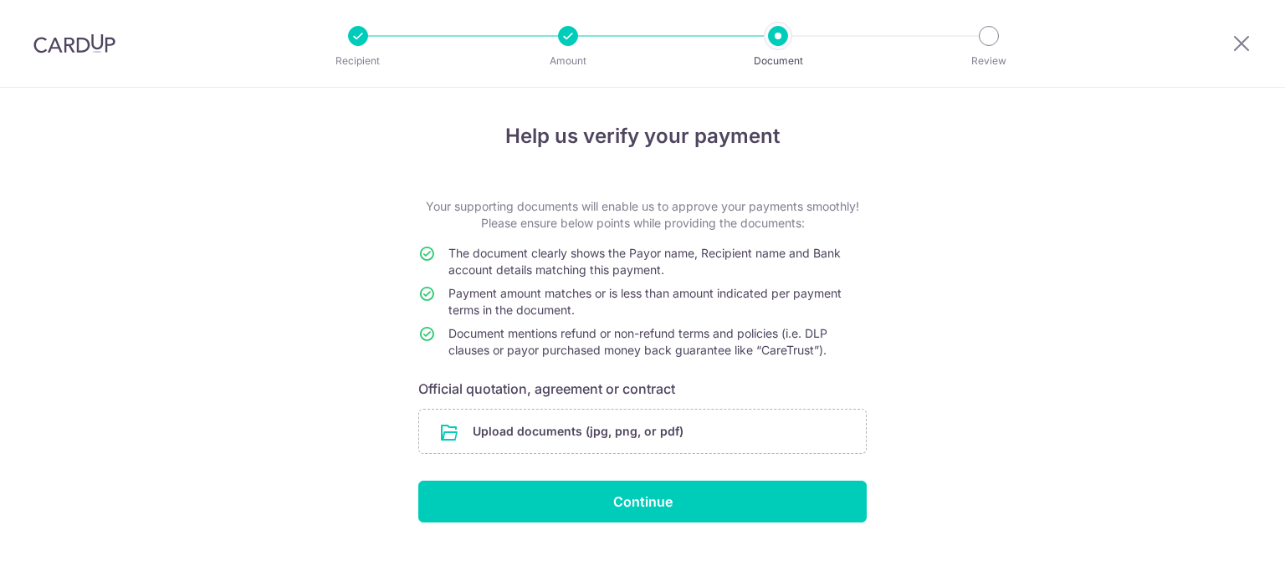
scroll to position [19, 0]
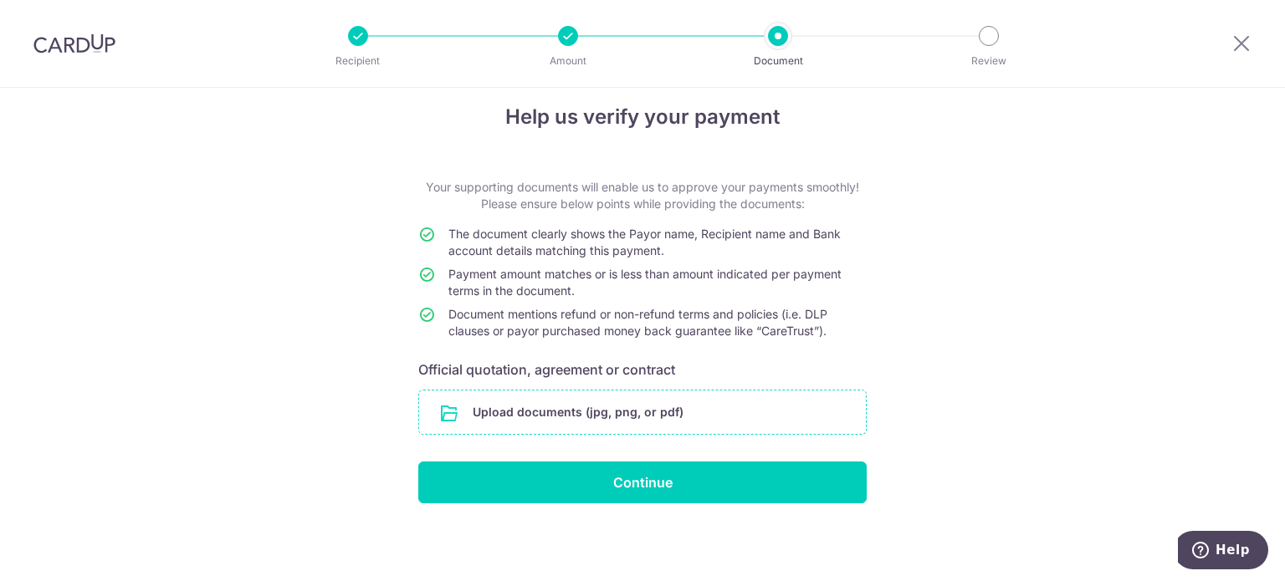
click at [695, 409] on input "file" at bounding box center [642, 413] width 447 height 44
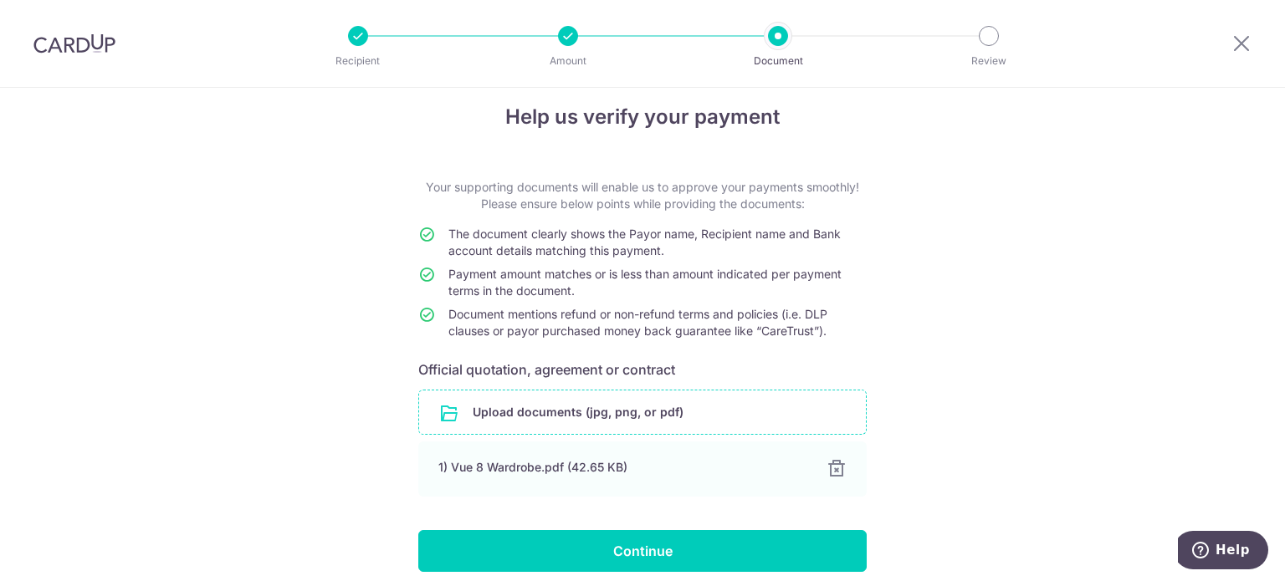
scroll to position [87, 0]
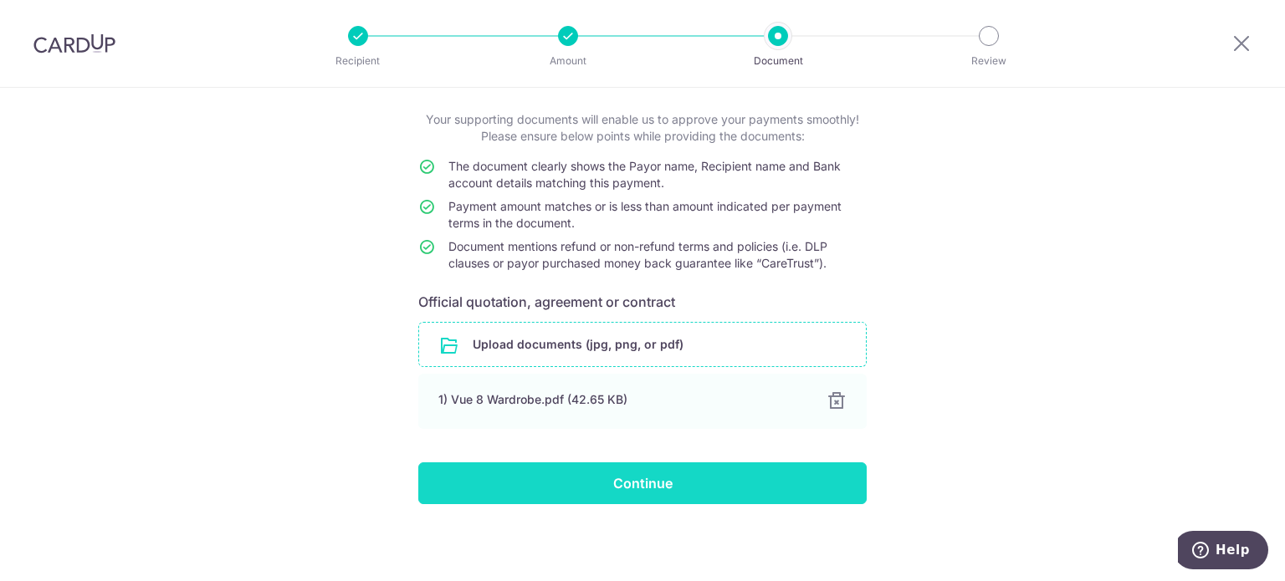
click at [715, 491] on input "Continue" at bounding box center [642, 484] width 448 height 42
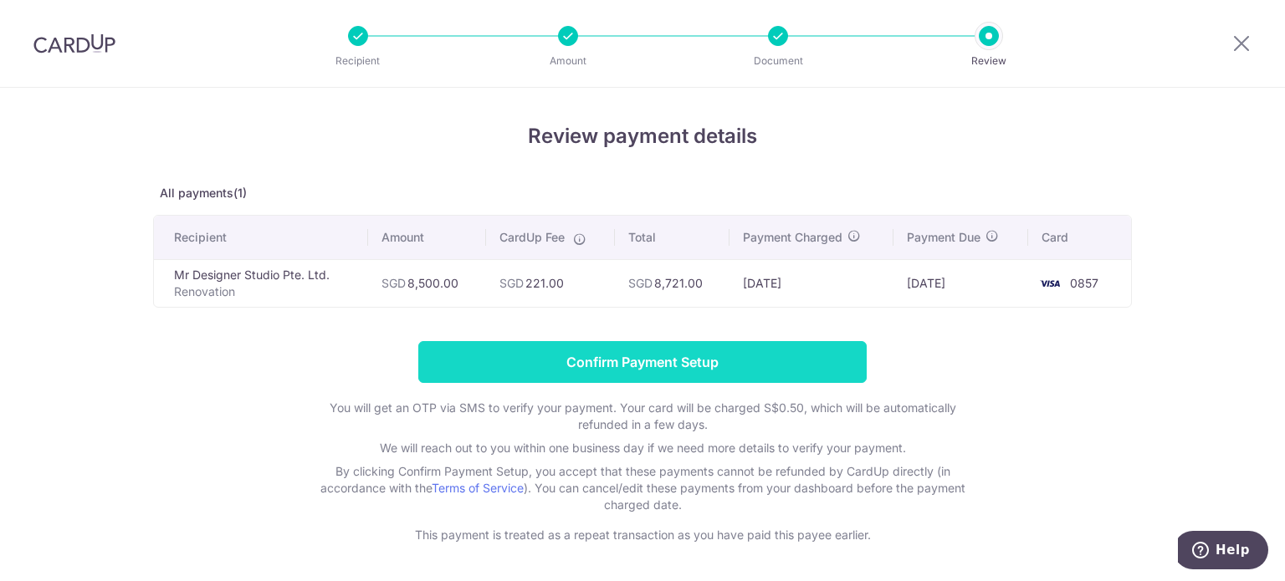
click at [817, 361] on input "Confirm Payment Setup" at bounding box center [642, 362] width 448 height 42
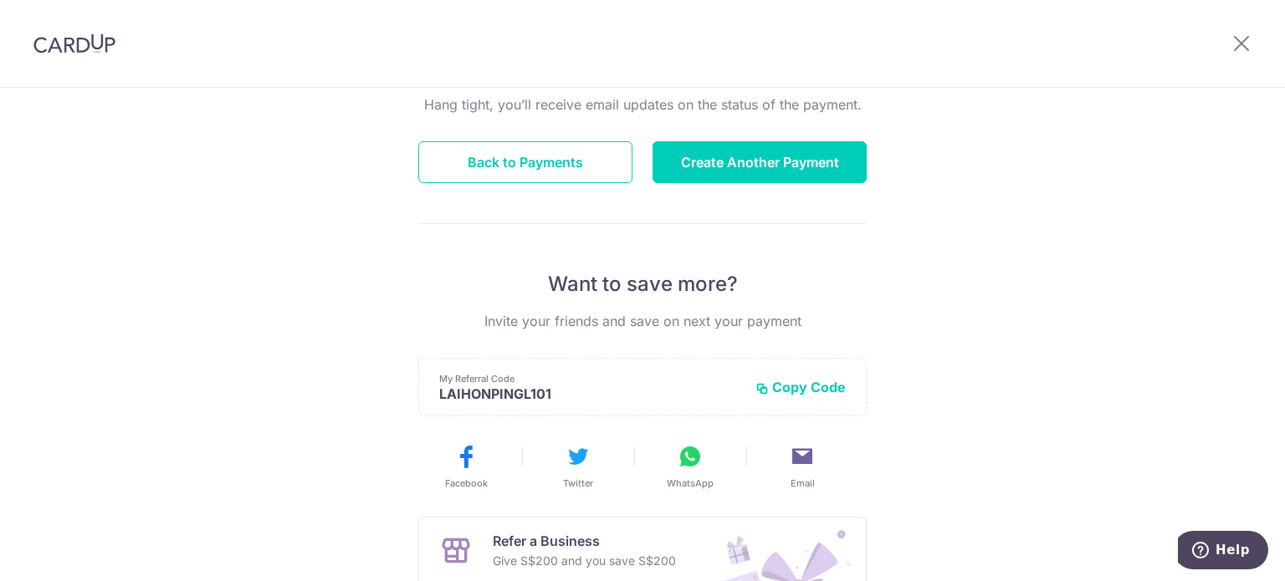
scroll to position [84, 0]
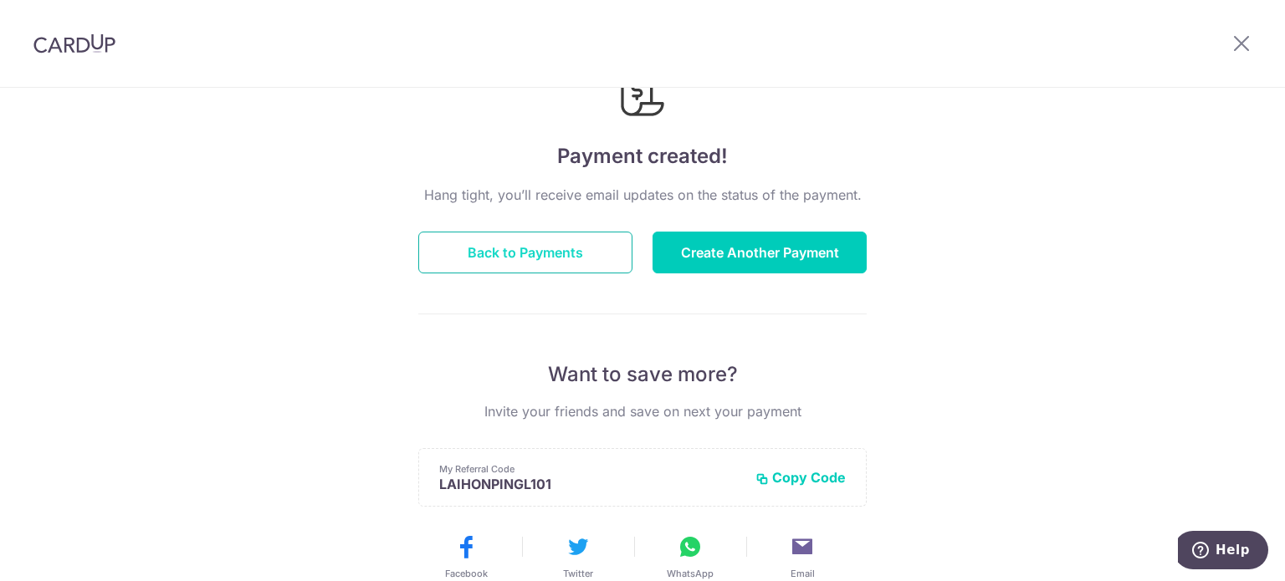
click at [579, 243] on button "Back to Payments" at bounding box center [525, 253] width 214 height 42
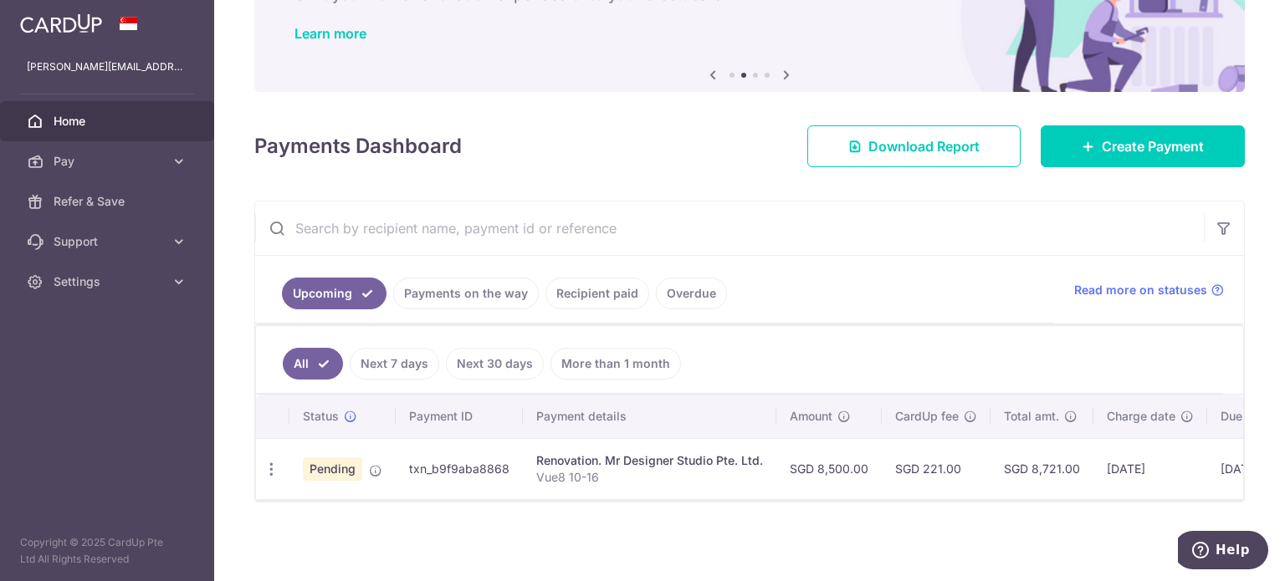
click at [862, 570] on div "× Pause Schedule Pause all future payments in this series Pause just this one p…" at bounding box center [749, 290] width 1071 height 581
